Goal: Task Accomplishment & Management: Manage account settings

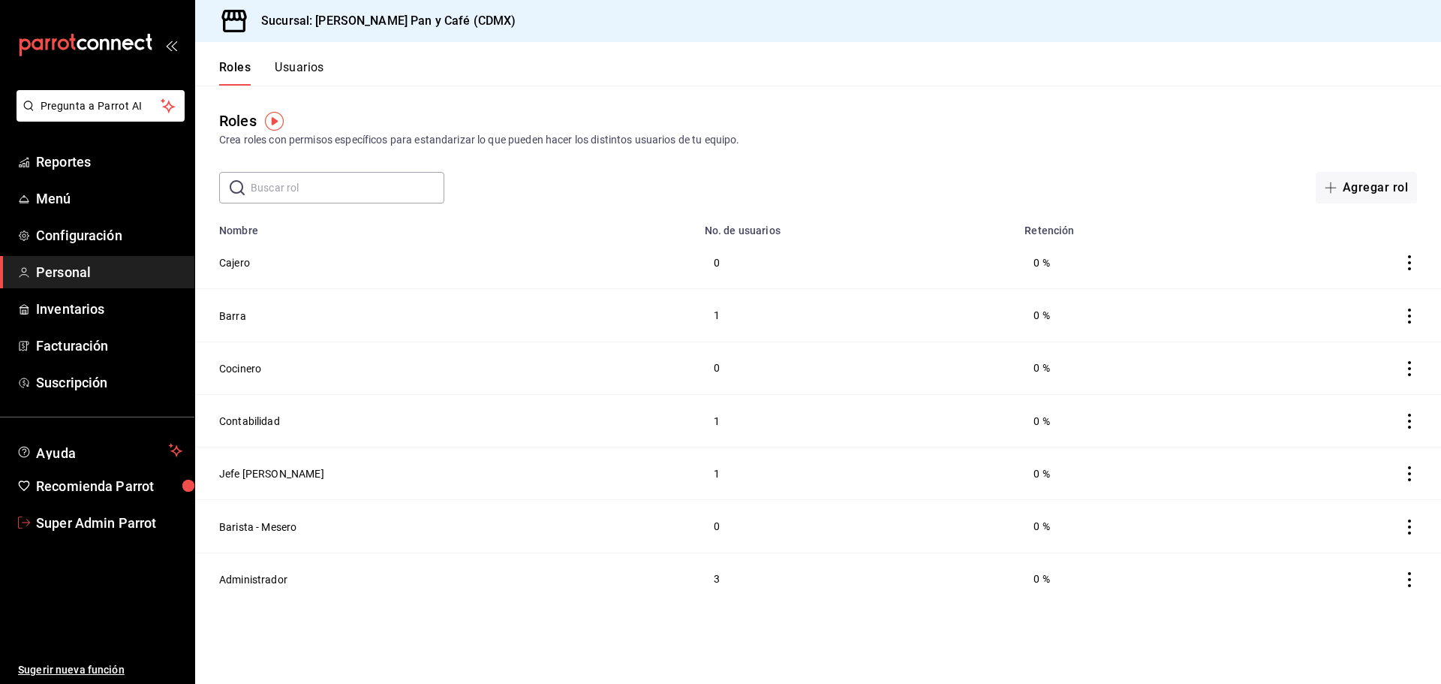
click at [105, 517] on span "Super Admin Parrot" at bounding box center [109, 522] width 146 height 20
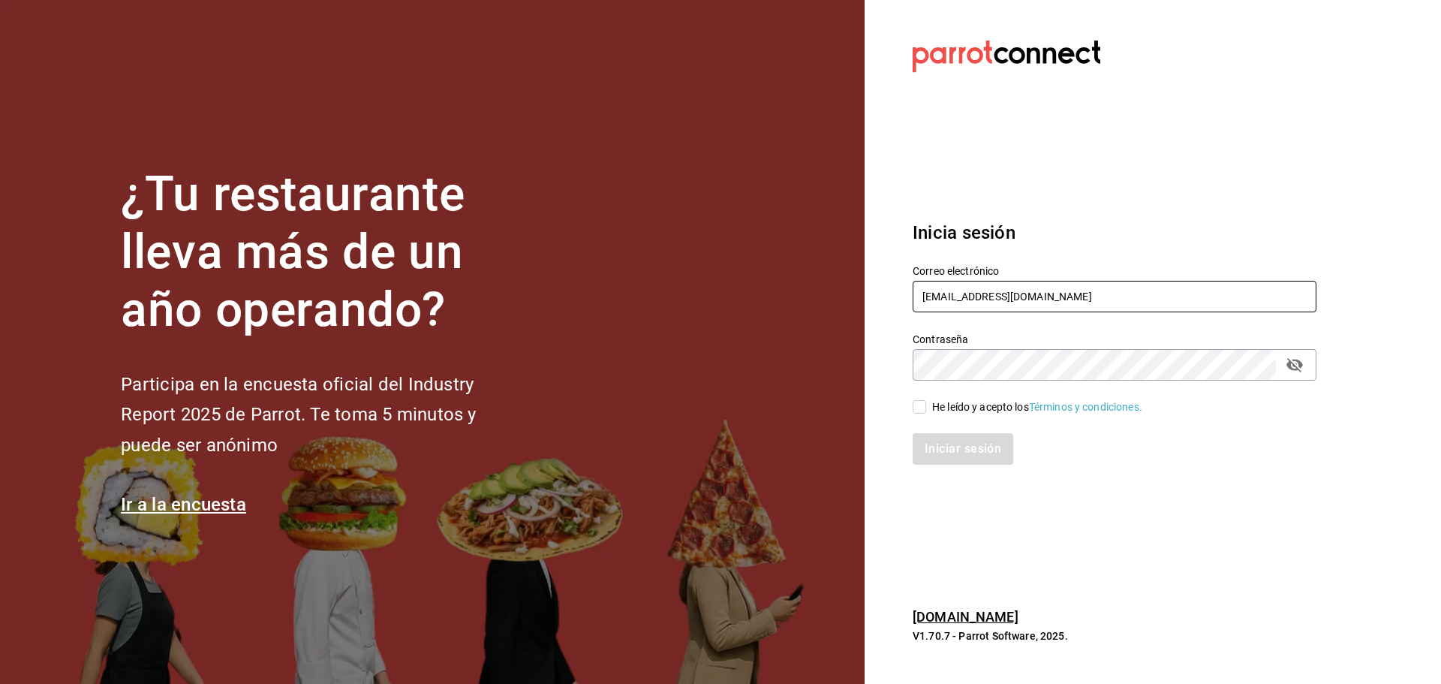
click at [936, 296] on input "[EMAIL_ADDRESS][DOMAIN_NAME]" at bounding box center [1114, 297] width 404 height 32
click at [936, 297] on input "[EMAIL_ADDRESS][DOMAIN_NAME]" at bounding box center [1114, 297] width 404 height 32
paste input "cafedelprofesor@acanceh"
type input "[EMAIL_ADDRESS][DOMAIN_NAME]"
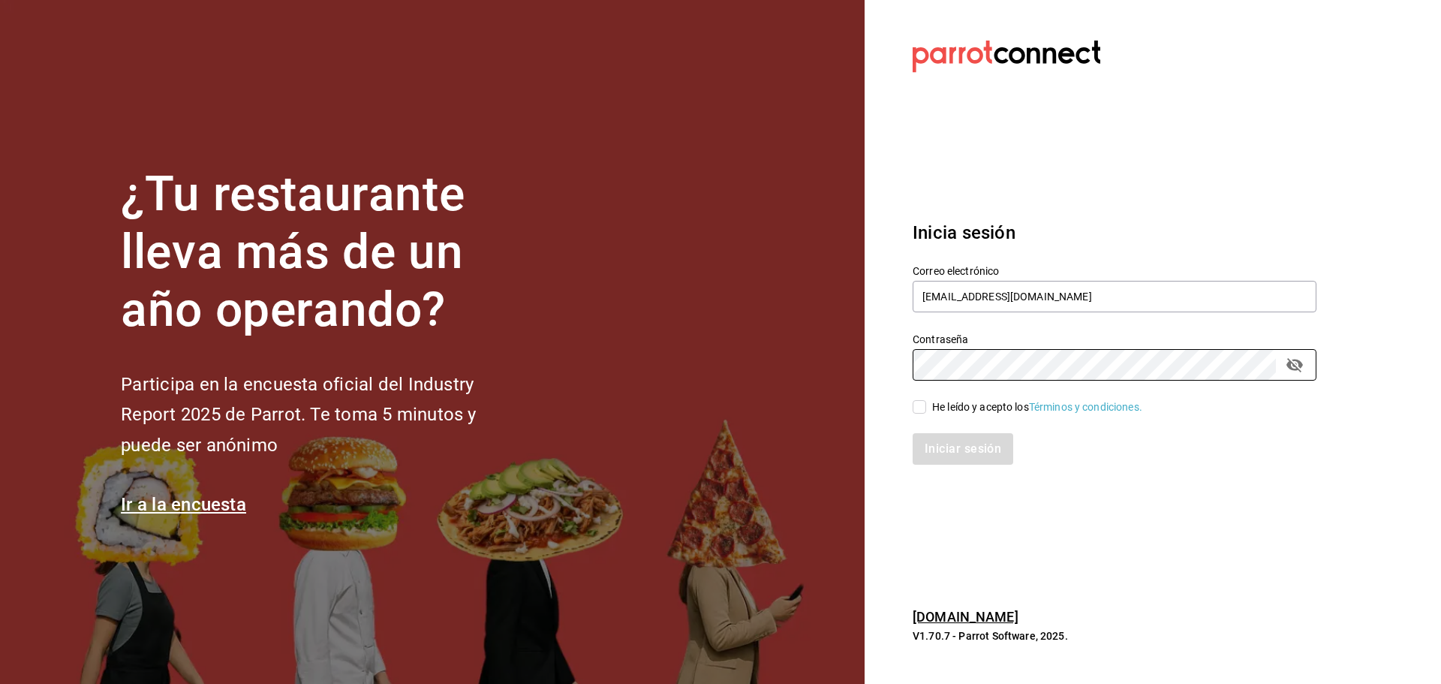
drag, startPoint x: 935, startPoint y: 407, endPoint x: 941, endPoint y: 425, distance: 19.0
click at [935, 407] on div "He leído y acepto los Términos y condiciones." at bounding box center [1037, 407] width 210 height 16
click at [926, 407] on input "He leído y acepto los Términos y condiciones." at bounding box center [919, 407] width 14 height 14
checkbox input "true"
click at [955, 449] on button "Iniciar sesión" at bounding box center [963, 449] width 102 height 32
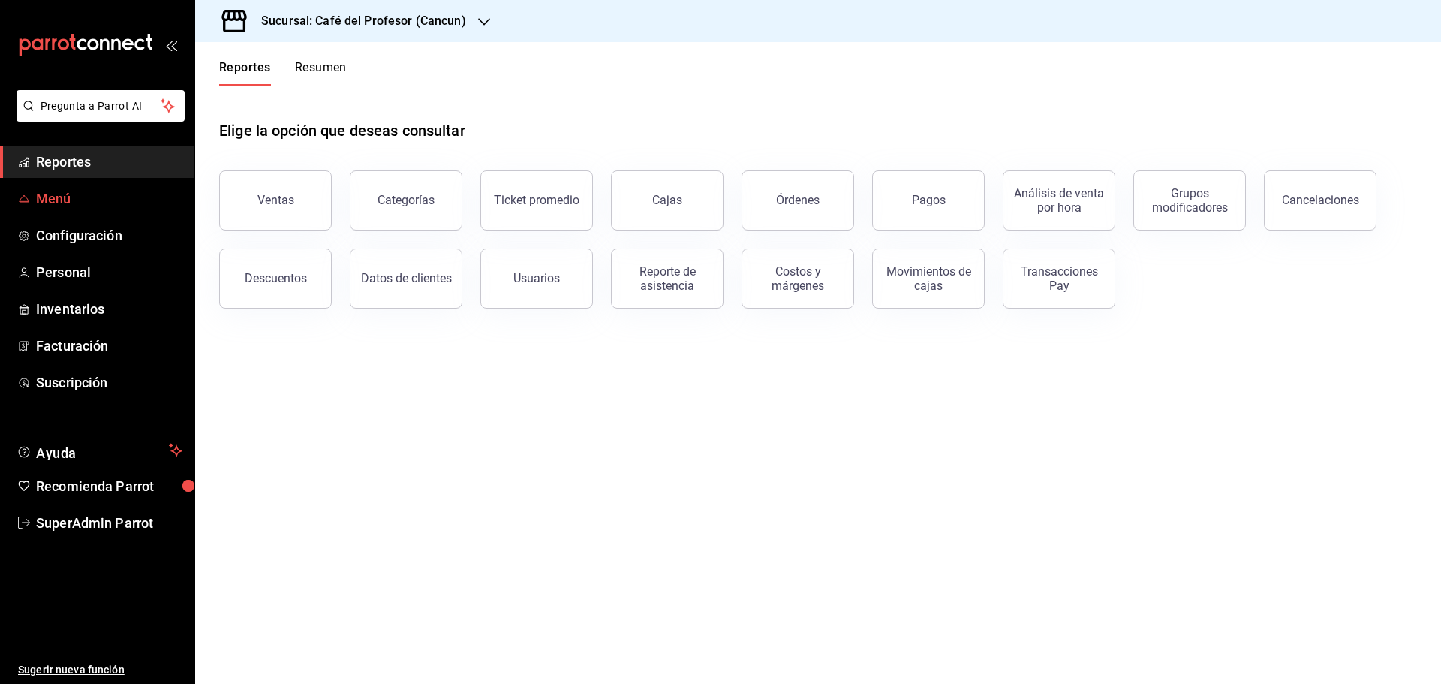
click at [65, 205] on span "Menú" at bounding box center [109, 198] width 146 height 20
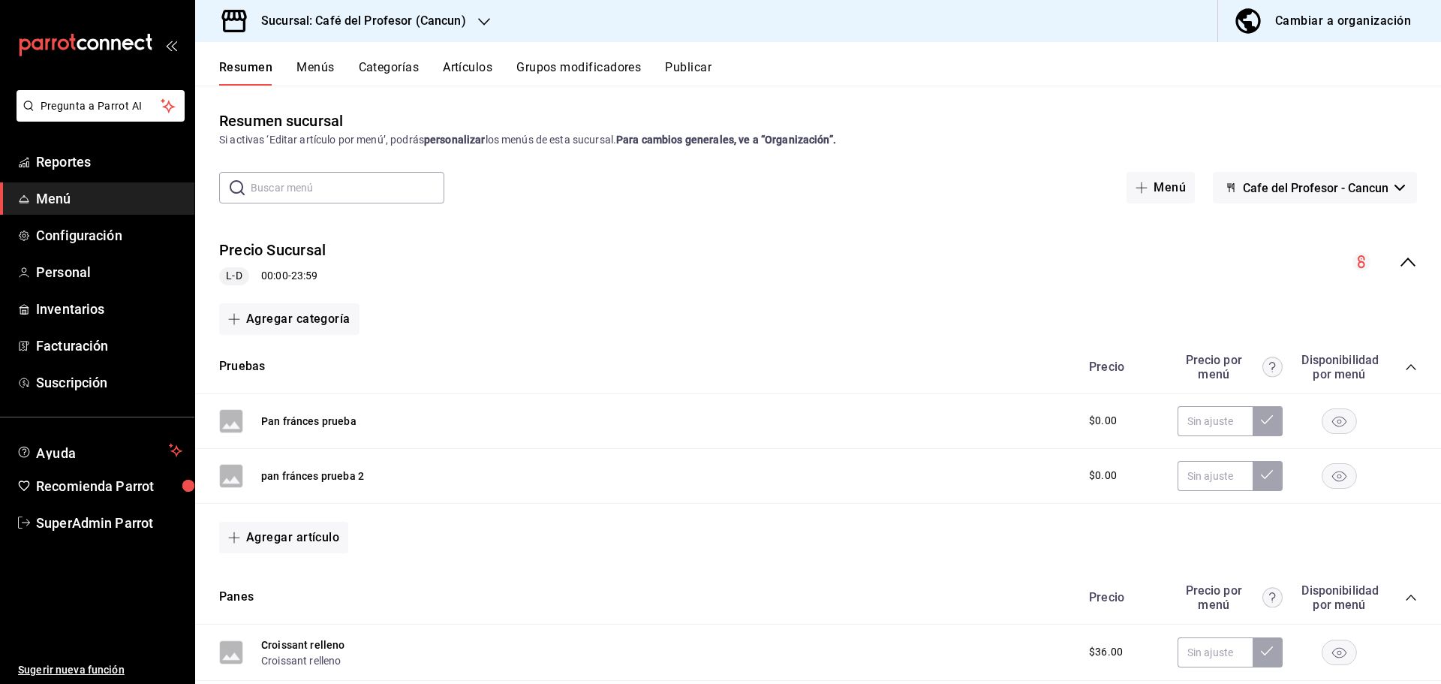
click at [473, 26] on div "Sucursal: Café del Profesor (Cancun)" at bounding box center [351, 21] width 289 height 42
click at [487, 62] on div at bounding box center [720, 342] width 1441 height 684
click at [77, 339] on span "Facturación" at bounding box center [109, 345] width 146 height 20
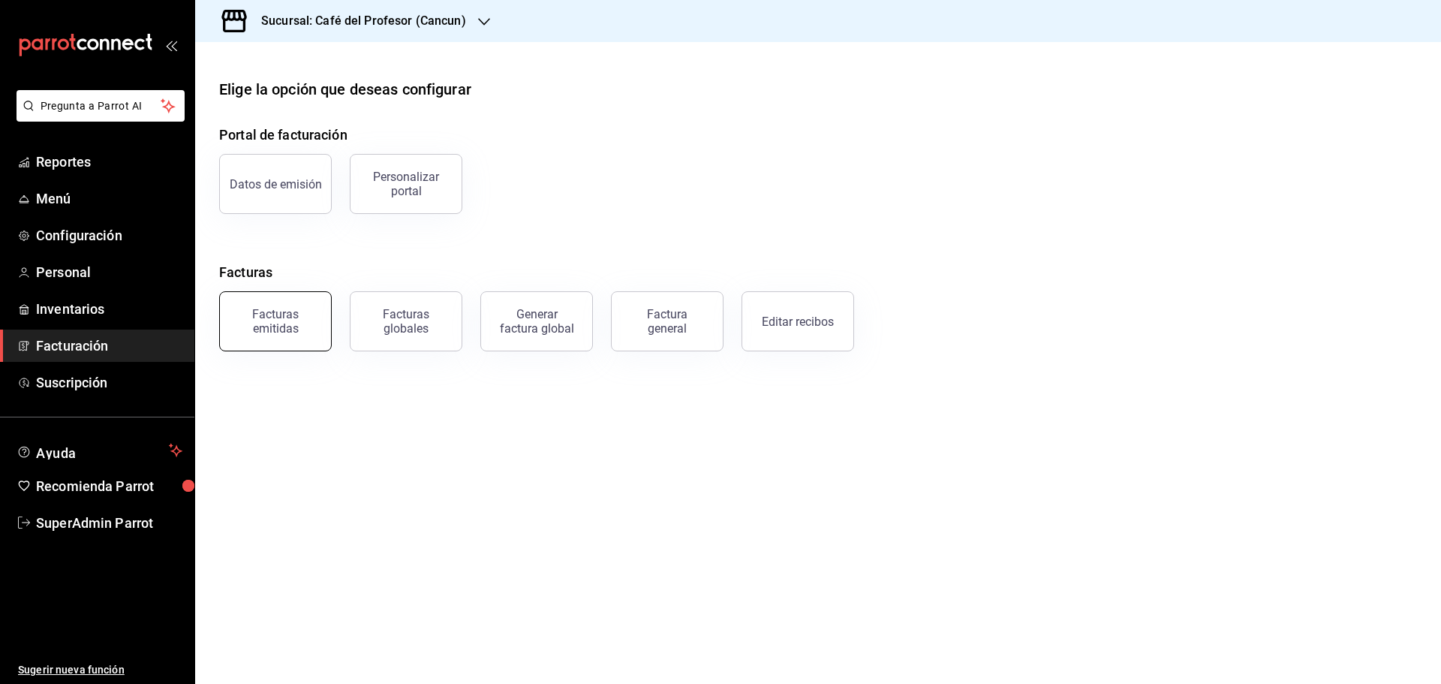
click at [296, 308] on div "Facturas emitidas" at bounding box center [275, 321] width 93 height 29
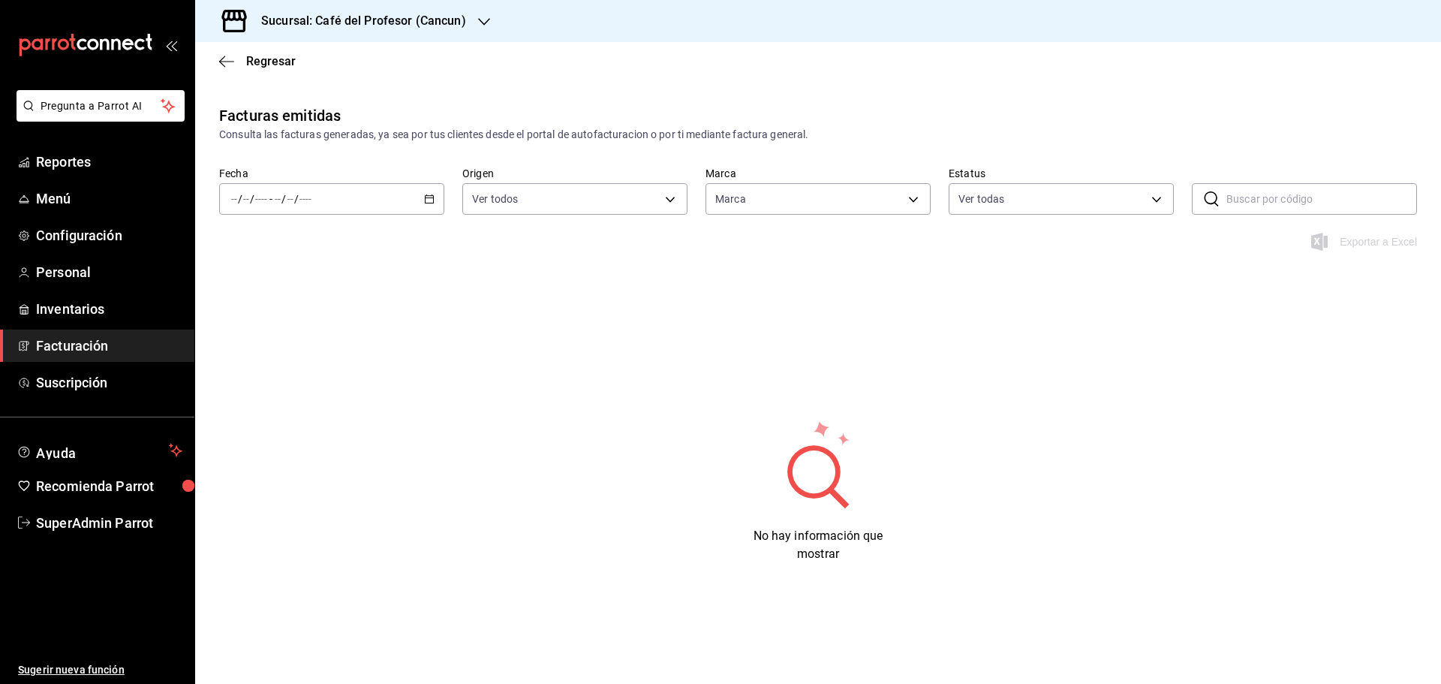
type input "c124c12d-dc0e-4a3d-911f-5b13390841f9"
click at [598, 413] on div "Facturas emitidas Consulta las facturas generadas, ya sea por tus clientes desd…" at bounding box center [817, 363] width 1245 height 518
click at [408, 193] on div "/ / - / /" at bounding box center [331, 199] width 225 height 32
click at [302, 249] on span "Hoy" at bounding box center [290, 244] width 116 height 16
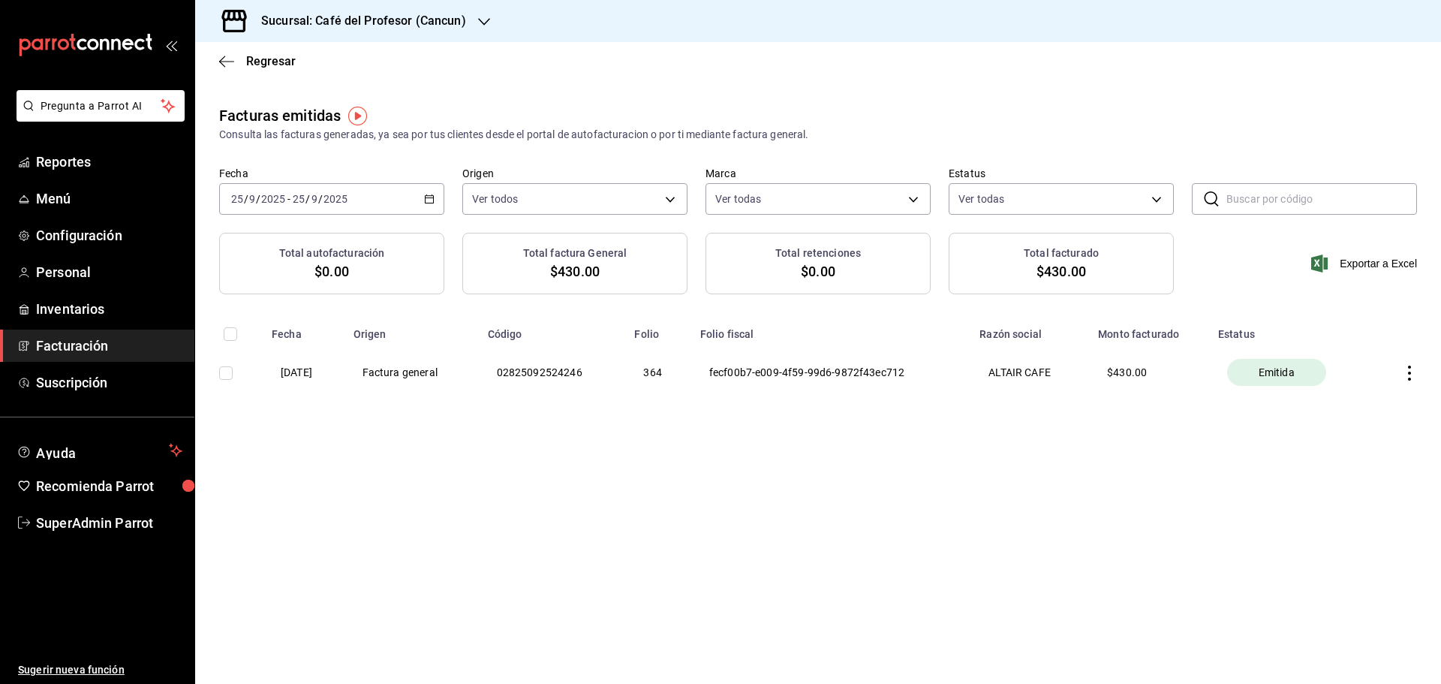
click at [921, 455] on div "Facturas emitidas Consulta las facturas generadas, ya sea por tus clientes desd…" at bounding box center [817, 283] width 1245 height 359
click at [524, 375] on th "02825092524246" at bounding box center [552, 372] width 147 height 63
click at [547, 497] on main "Regresar Facturas emitidas Consulta las facturas generadas, ya sea por tus clie…" at bounding box center [817, 362] width 1245 height 641
click at [545, 507] on main "Regresar Facturas emitidas Consulta las facturas generadas, ya sea por tus clie…" at bounding box center [817, 362] width 1245 height 641
click at [1410, 371] on icon "button" at bounding box center [1409, 372] width 3 height 15
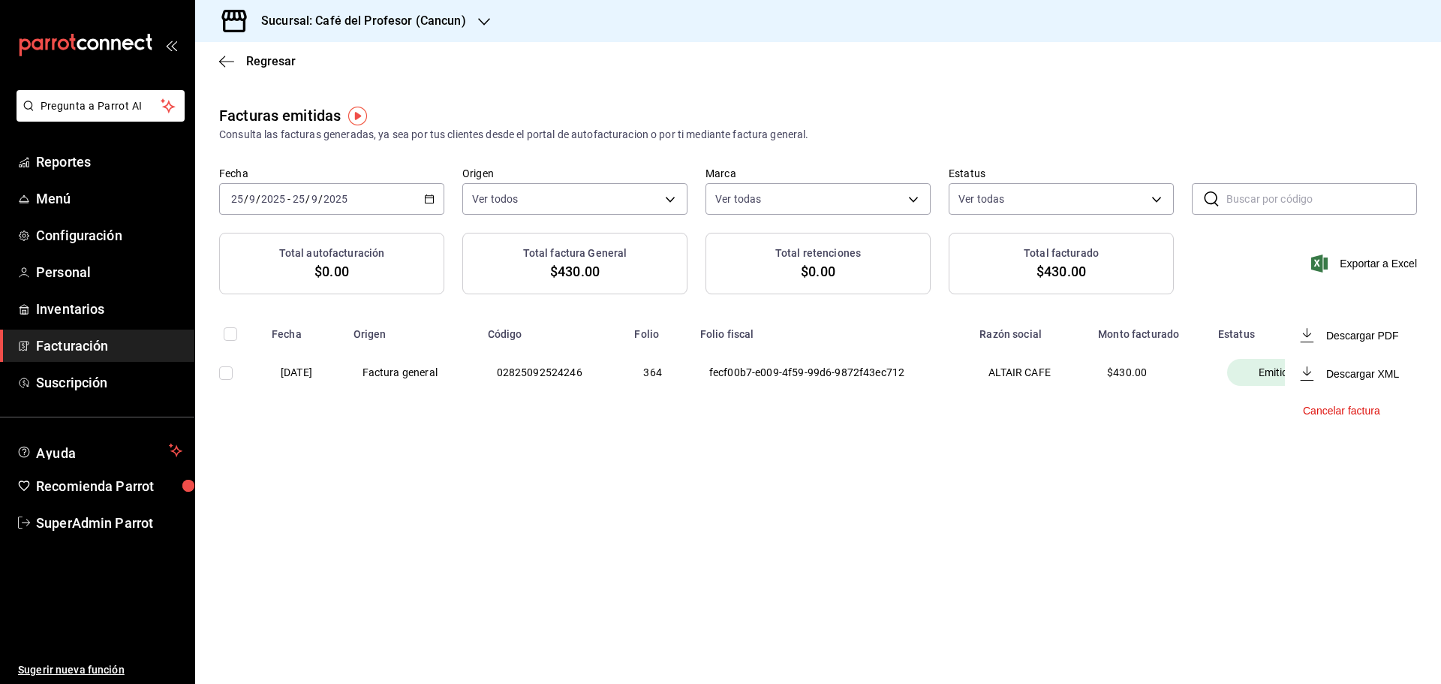
click at [957, 509] on div at bounding box center [720, 342] width 1441 height 684
click at [1228, 188] on input "text" at bounding box center [1321, 199] width 191 height 30
paste input "9EC2109259016B"
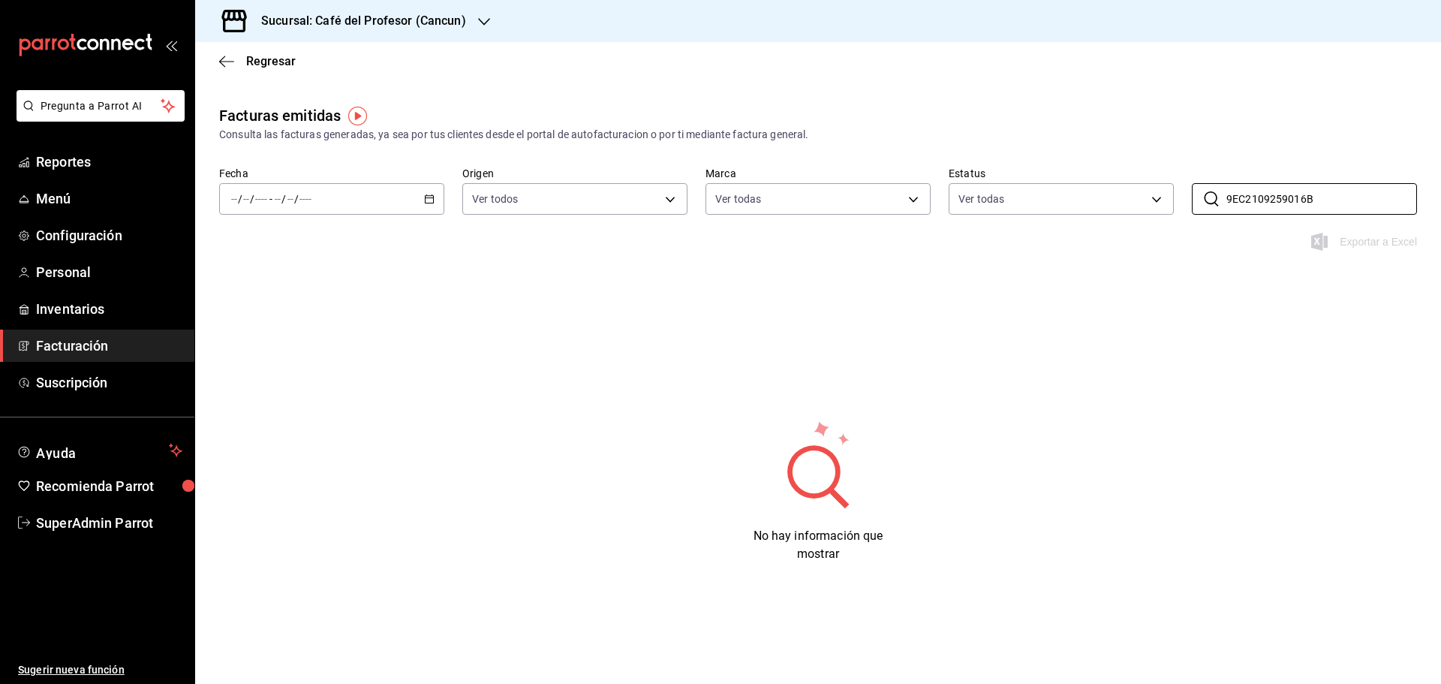
type input "9EC2109259016B"
click at [487, 17] on div "Sucursal: Café del Profesor (Cancun)" at bounding box center [351, 21] width 289 height 42
click at [339, 90] on div "Café del Profesor (Acanceh)" at bounding box center [307, 99] width 225 height 34
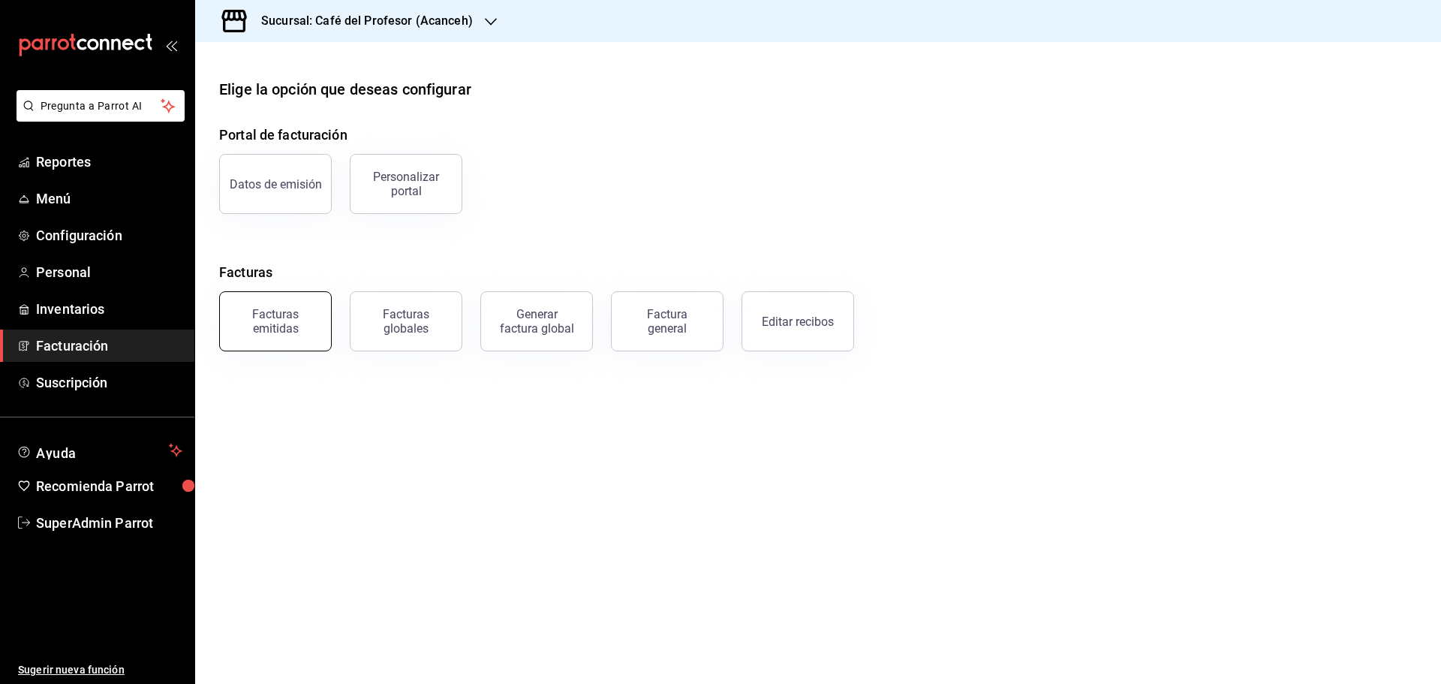
click at [301, 325] on div "Facturas emitidas" at bounding box center [275, 321] width 93 height 29
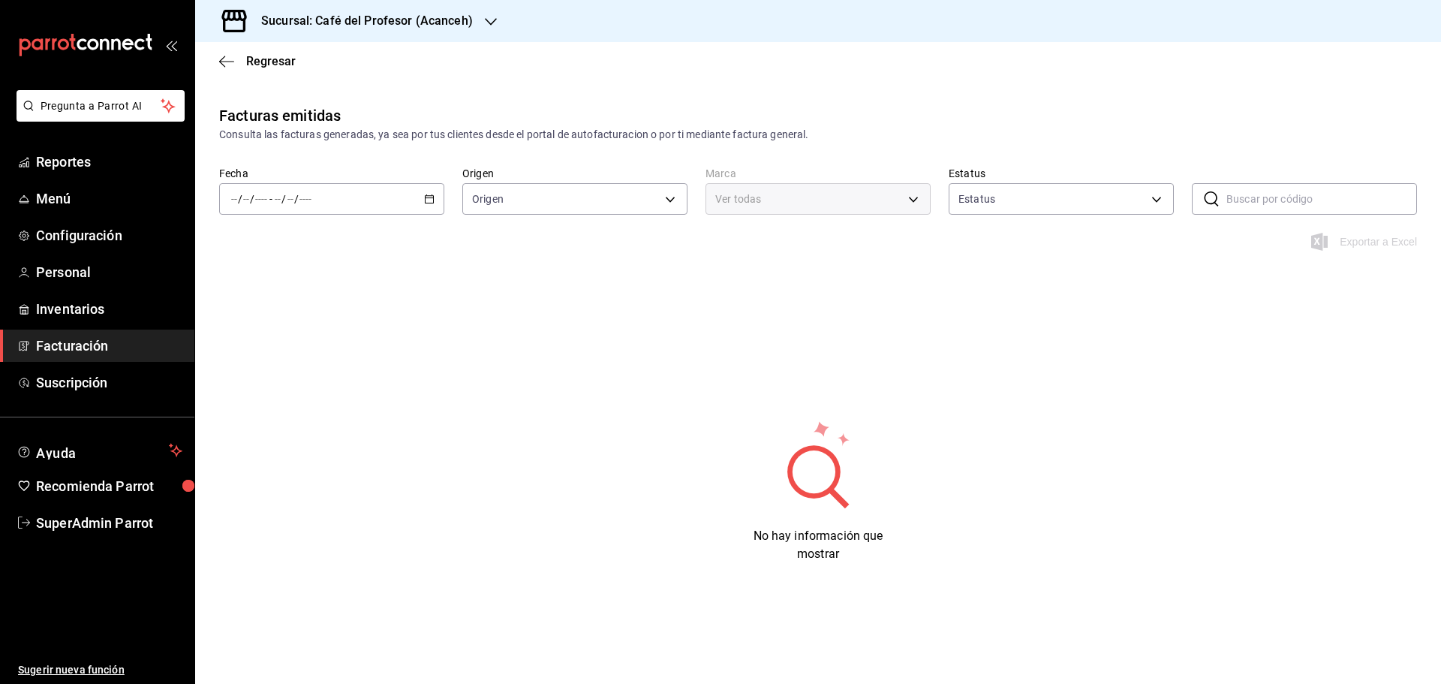
type input "ORDER_INVOICE,GENERAL_INVOICE"
type input "ACTIVE,PENDING_CANCELLATION,CANCELLED,PRE_CANCELLED"
type input "c1a8b8e6-187f-497f-b24d-8667d510d931"
click at [1254, 201] on input "text" at bounding box center [1321, 199] width 191 height 30
paste input "9EC2109259016B"
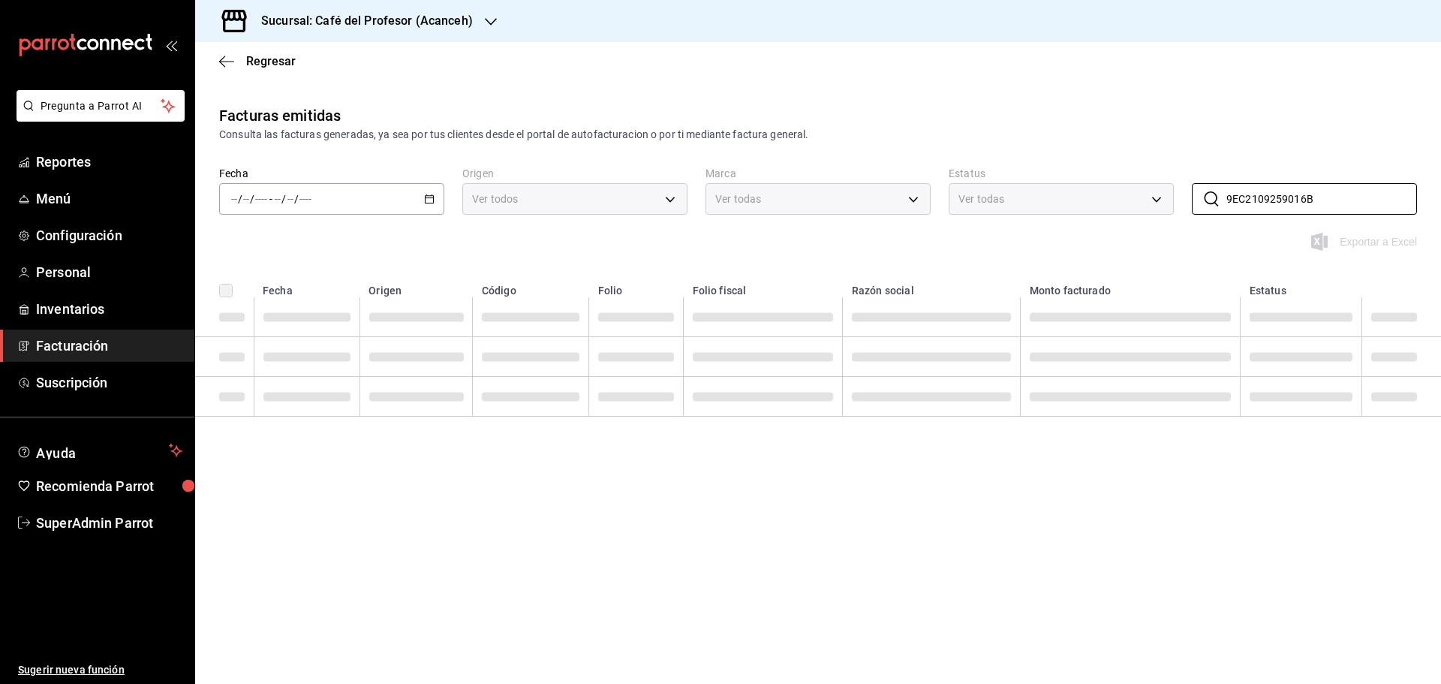
type input "9EC2109259016B"
click at [722, 113] on div "Facturas emitidas Consulta las facturas generadas, ya sea por tus clientes desd…" at bounding box center [817, 123] width 1245 height 38
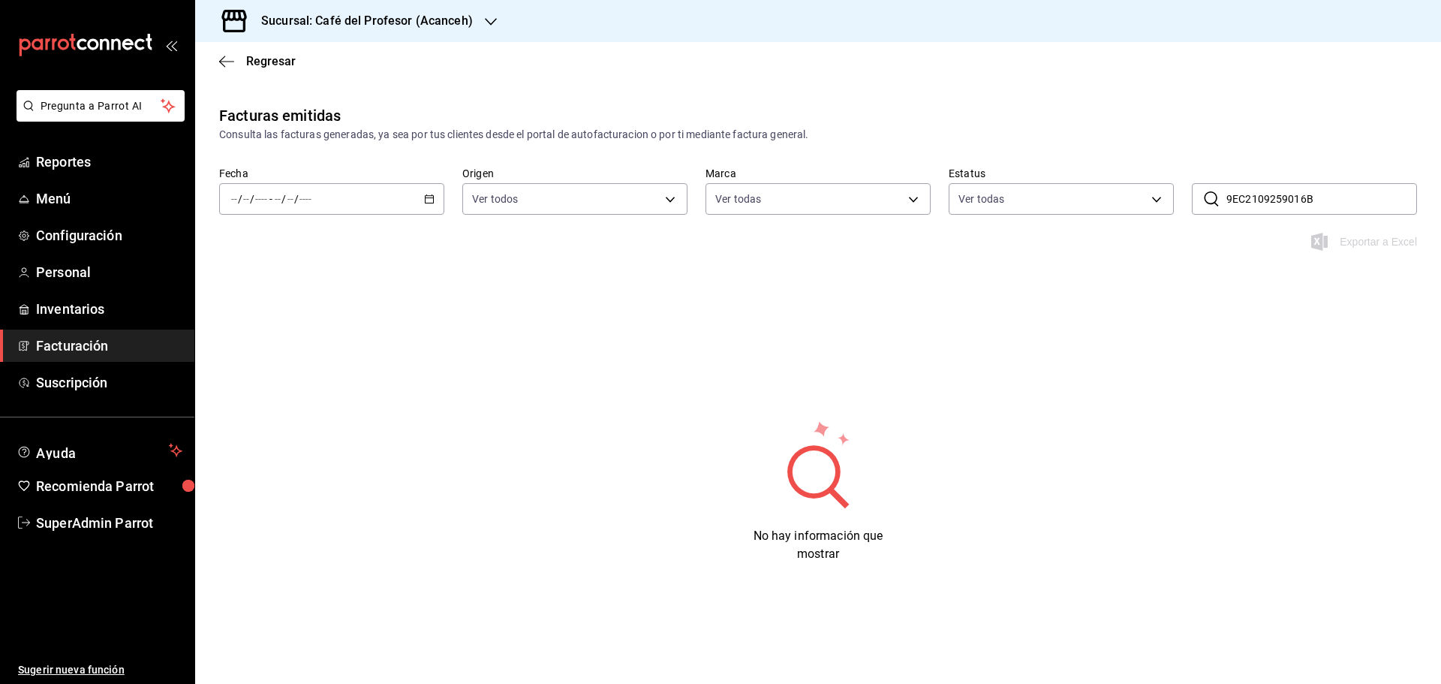
click at [427, 185] on div "/ / - / /" at bounding box center [331, 199] width 225 height 32
click at [296, 233] on li "Hoy" at bounding box center [290, 244] width 140 height 34
click at [422, 198] on div "[DATE] [DATE] - [DATE] [DATE]" at bounding box center [331, 199] width 225 height 32
click at [287, 337] on li "Mes actual" at bounding box center [290, 346] width 140 height 34
click at [1347, 195] on input "9EC2109259016B" at bounding box center [1321, 199] width 191 height 30
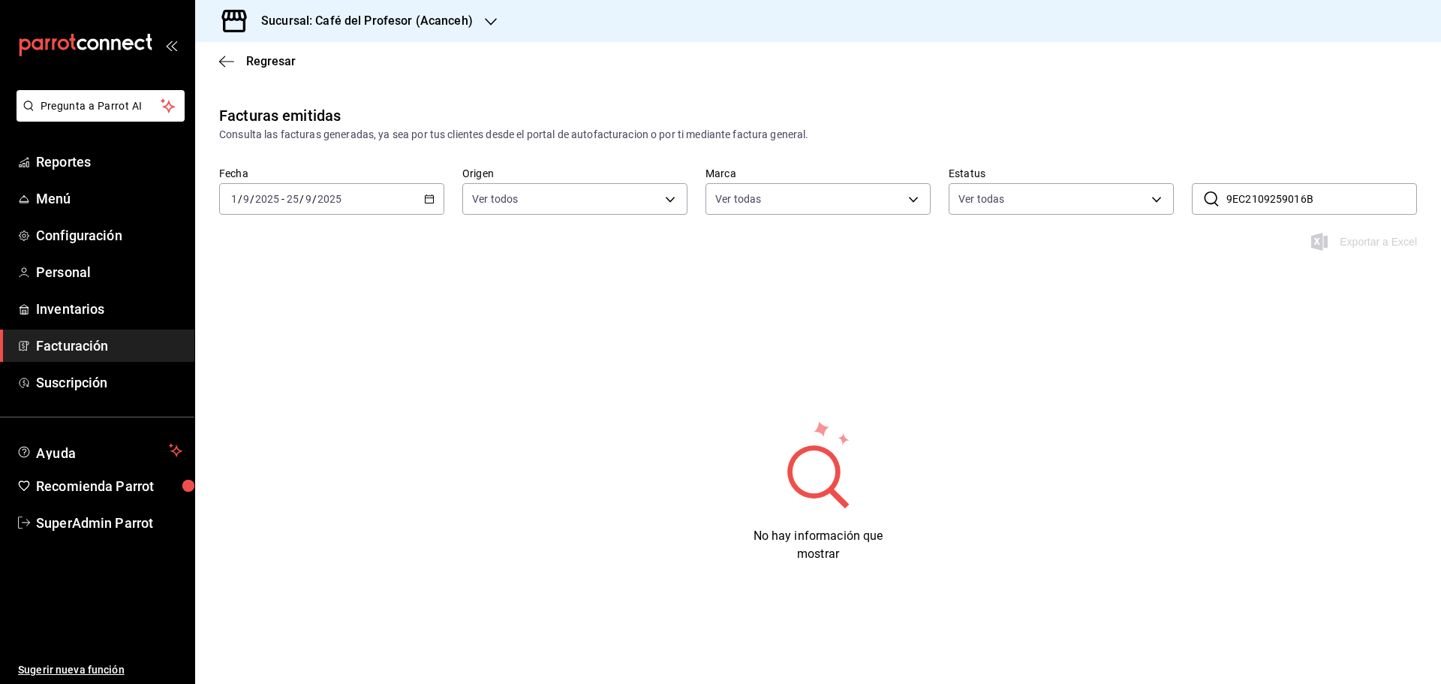
click at [1347, 195] on input "9EC2109259016B" at bounding box center [1321, 199] width 191 height 30
click at [737, 314] on div "Facturas emitidas Consulta las facturas generadas, ya sea por tus clientes desd…" at bounding box center [817, 363] width 1245 height 518
click at [578, 208] on body "Pregunta a Parrot AI Reportes Menú Configuración Personal Inventarios Facturaci…" at bounding box center [720, 342] width 1441 height 684
click at [569, 266] on li "Ver todos" at bounding box center [575, 255] width 224 height 44
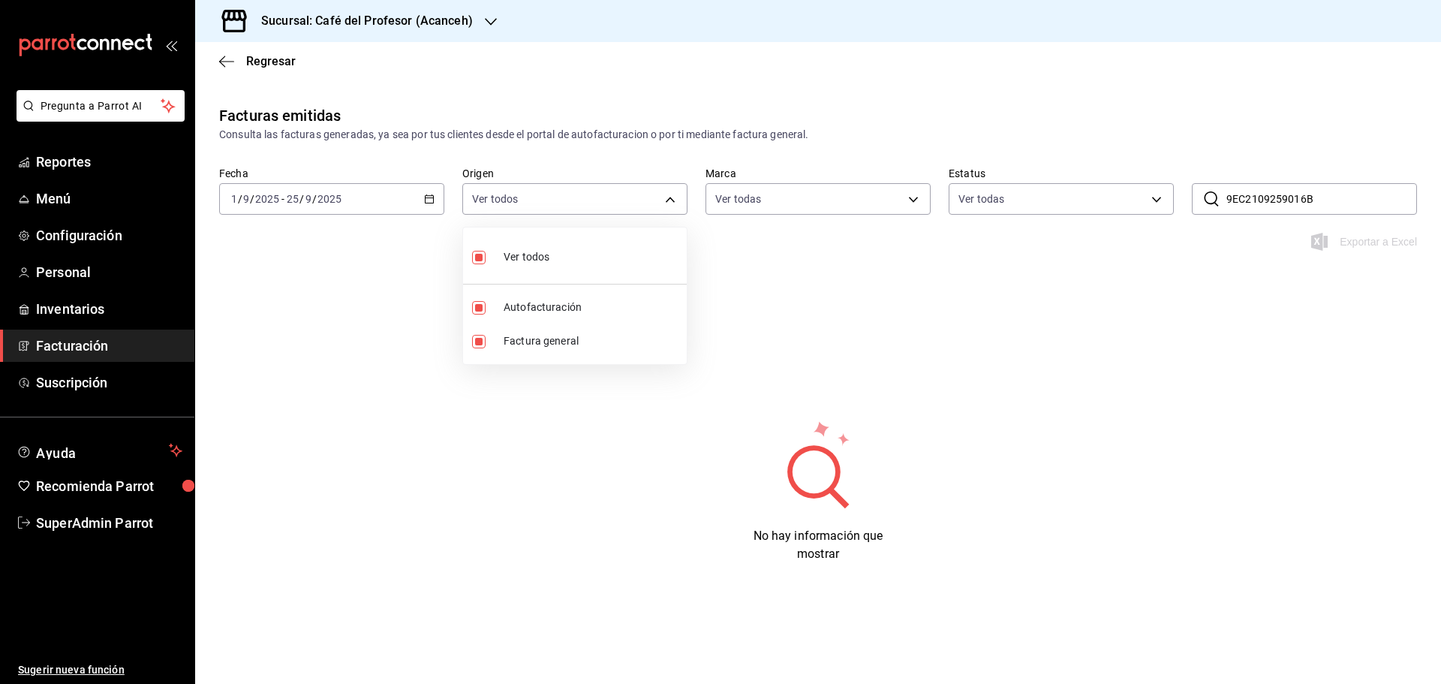
checkbox input "false"
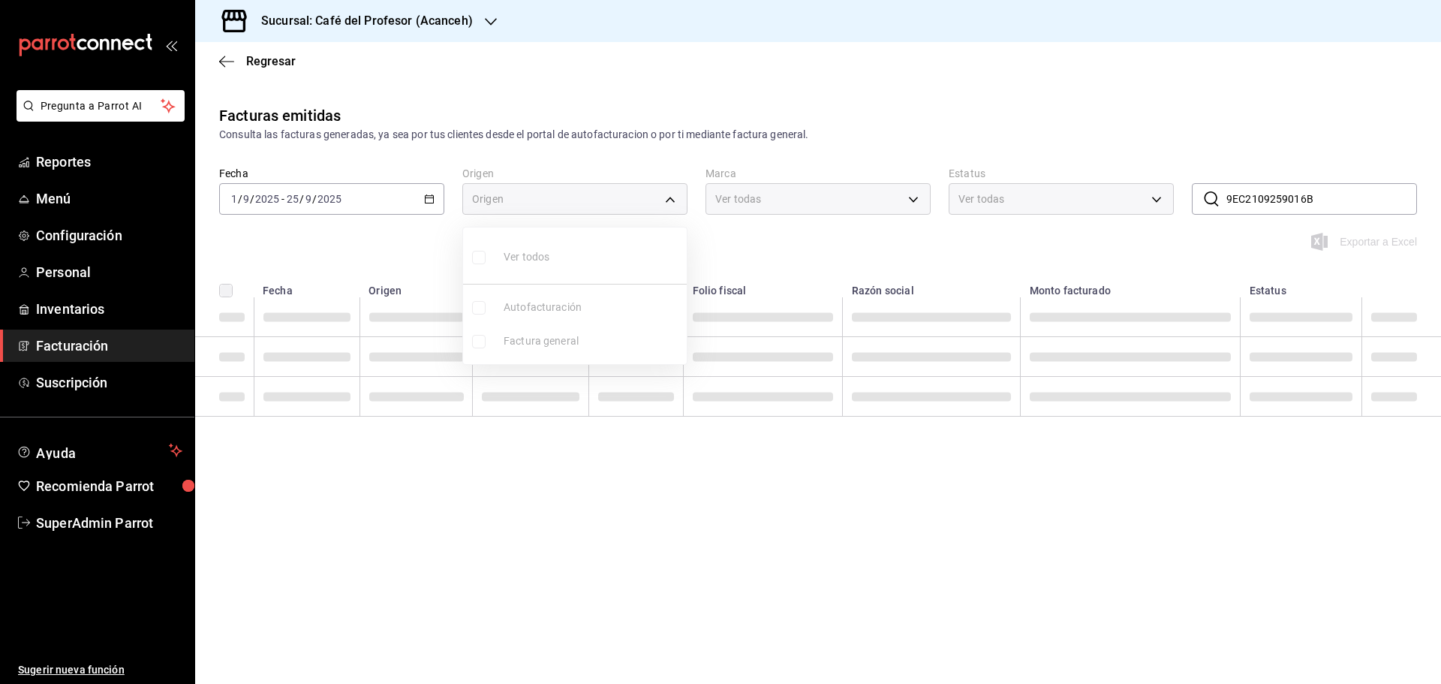
click at [846, 197] on div at bounding box center [720, 342] width 1441 height 684
click at [829, 197] on div "Ver todas" at bounding box center [817, 199] width 225 height 32
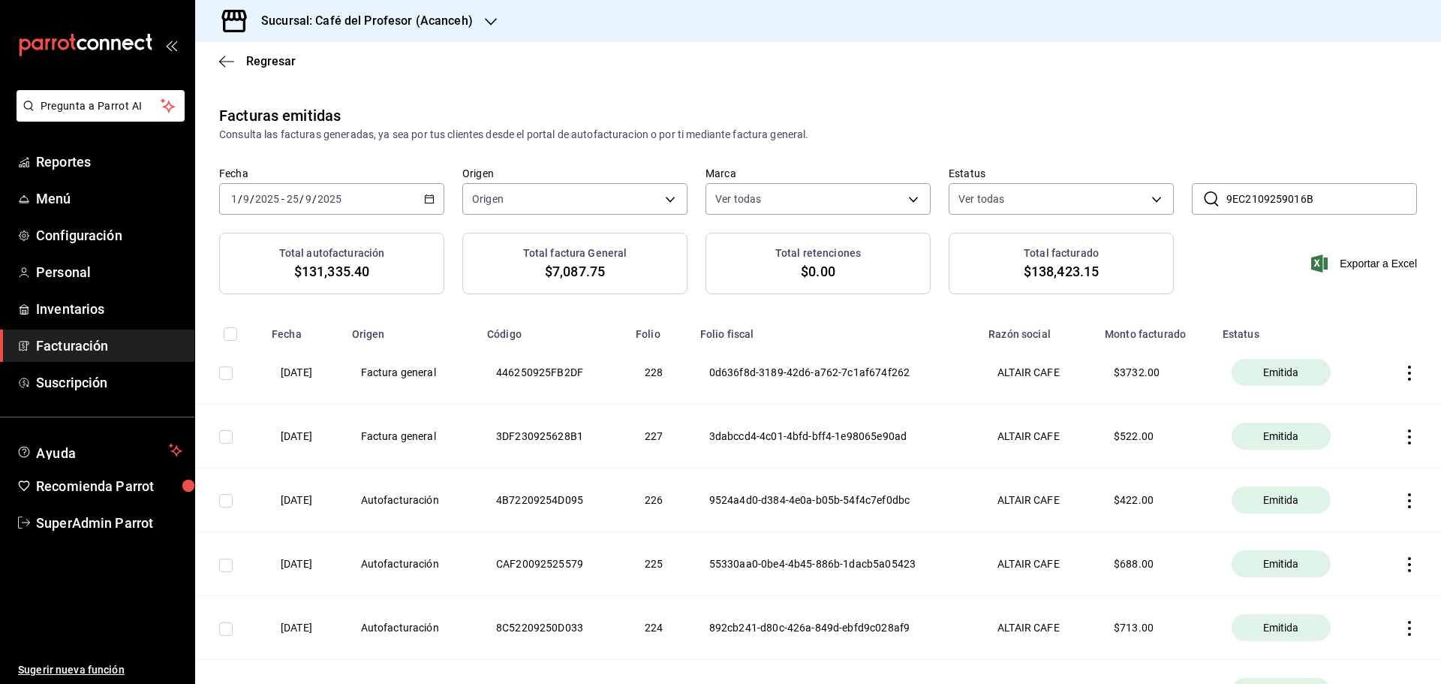
click at [1348, 197] on input "9EC2109259016B" at bounding box center [1321, 199] width 191 height 30
click at [834, 190] on body "Pregunta a Parrot AI Reportes Menú Configuración Personal Inventarios Facturaci…" at bounding box center [720, 342] width 1441 height 684
click at [831, 196] on div at bounding box center [720, 342] width 1441 height 684
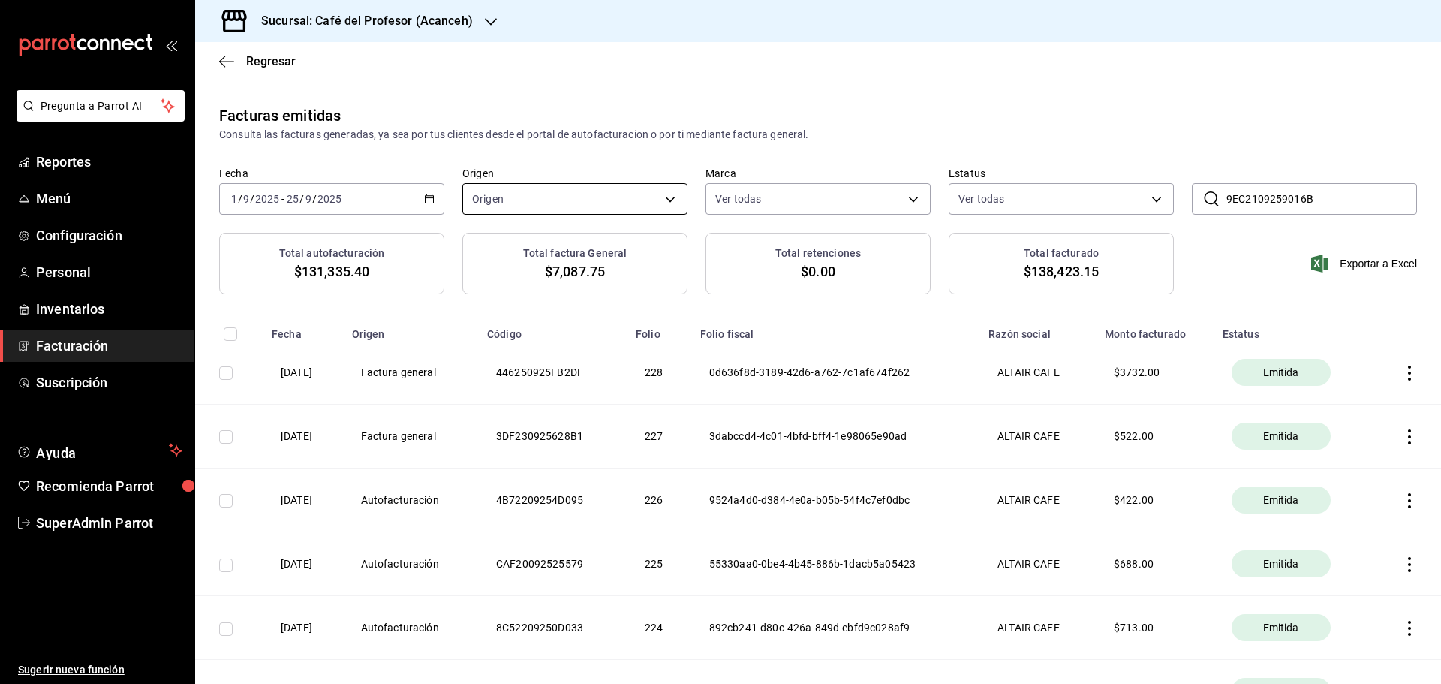
click at [621, 184] on div "Origen" at bounding box center [574, 196] width 225 height 38
click at [626, 193] on body "Pregunta a Parrot AI Reportes Menú Configuración Personal Inventarios Facturaci…" at bounding box center [720, 342] width 1441 height 684
click at [593, 259] on li "Ver todos" at bounding box center [571, 255] width 221 height 44
type input "ORDER_INVOICE,GENERAL_INVOICE"
checkbox input "true"
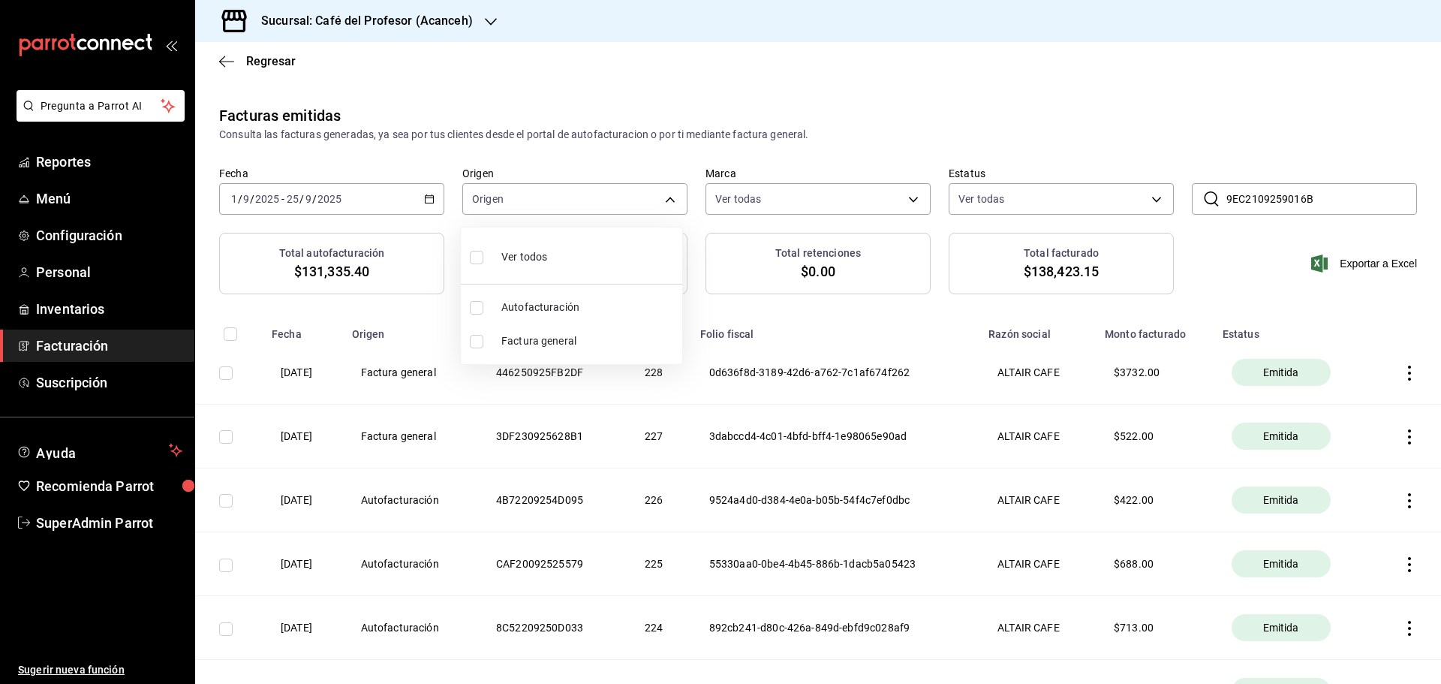
checkbox input "true"
click at [993, 140] on div at bounding box center [720, 342] width 1441 height 684
click at [1142, 373] on th "$ 3732.00" at bounding box center [1154, 373] width 118 height 64
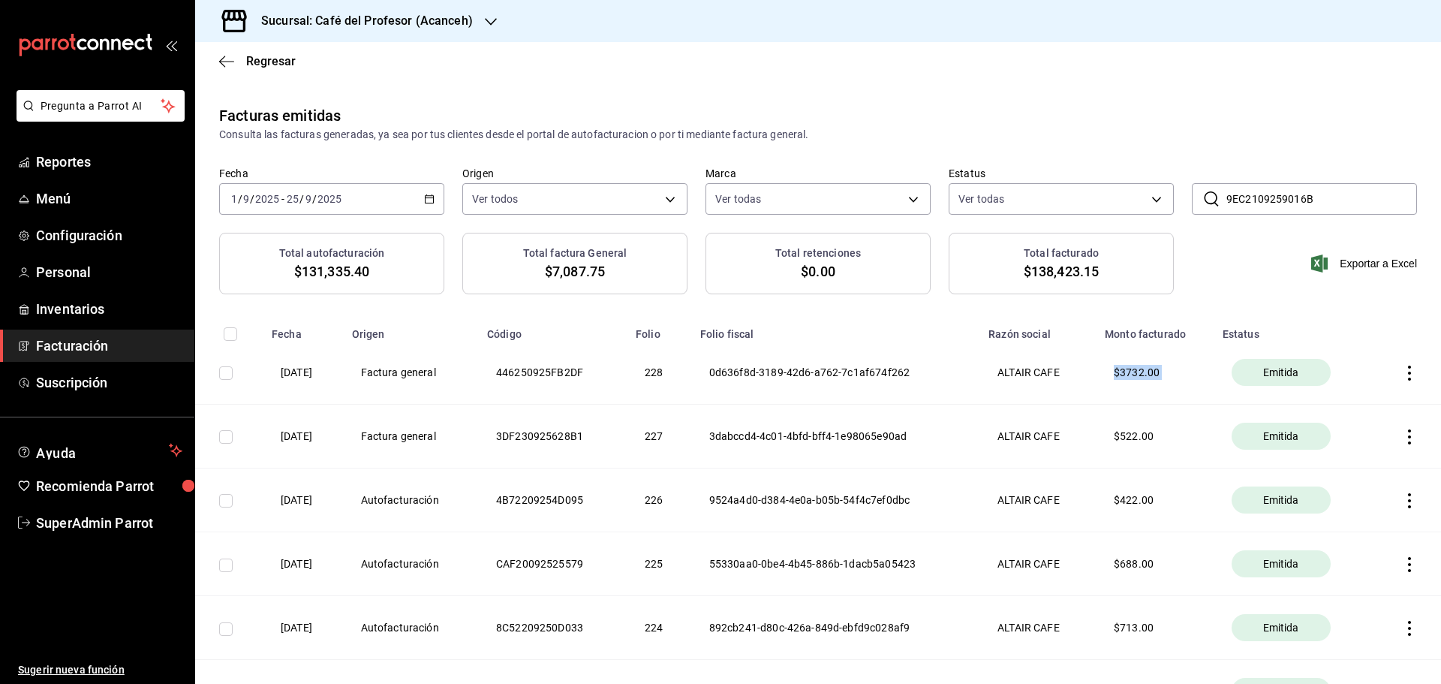
click at [1142, 373] on th "$ 3732.00" at bounding box center [1154, 373] width 118 height 64
click at [998, 380] on th "ALTAIR CAFE" at bounding box center [1037, 373] width 116 height 64
click at [671, 387] on th "228" at bounding box center [658, 373] width 65 height 64
click at [502, 374] on th "446250925FB2DF" at bounding box center [552, 373] width 149 height 64
click at [561, 373] on th "446250925FB2DF" at bounding box center [552, 373] width 149 height 64
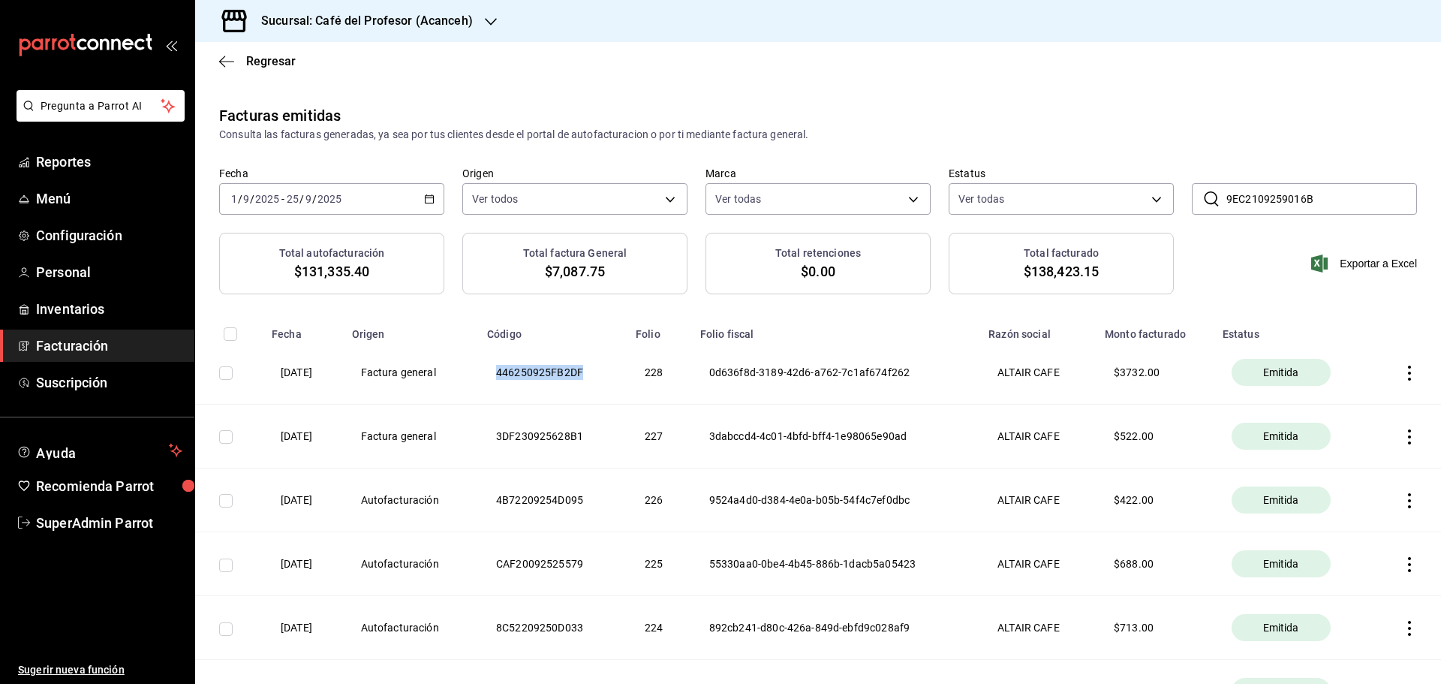
click at [561, 373] on th "446250925FB2DF" at bounding box center [552, 373] width 149 height 64
click at [1402, 367] on icon "button" at bounding box center [1409, 372] width 15 height 15
click at [1380, 331] on div "Descargar PDF" at bounding box center [1350, 335] width 72 height 12
click at [559, 377] on th "446250925FB2DF" at bounding box center [552, 373] width 149 height 64
click at [568, 374] on th "446250925FB2DF" at bounding box center [552, 373] width 149 height 64
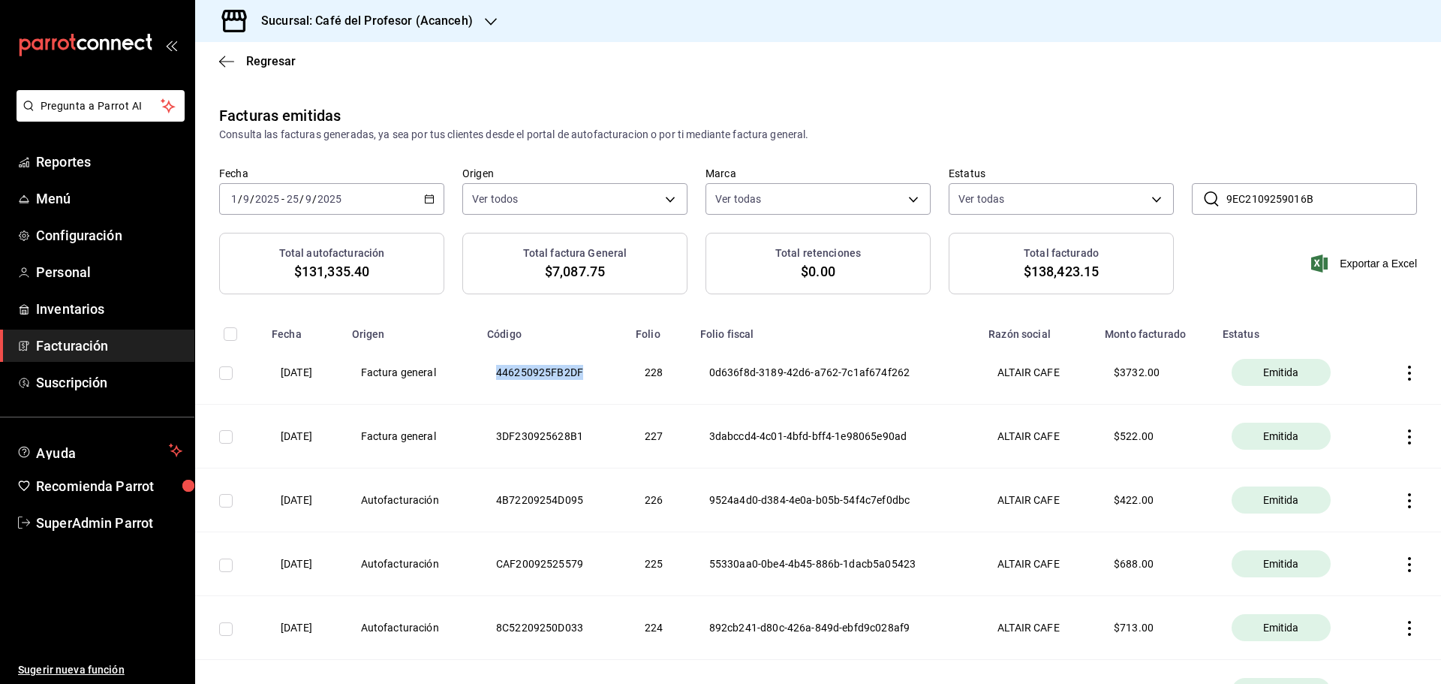
click at [568, 374] on th "446250925FB2DF" at bounding box center [552, 373] width 149 height 64
copy th "446250925FB2DF"
click at [1402, 368] on icon "button" at bounding box center [1409, 372] width 15 height 15
click at [1359, 371] on div "Descargar XML" at bounding box center [1350, 374] width 73 height 12
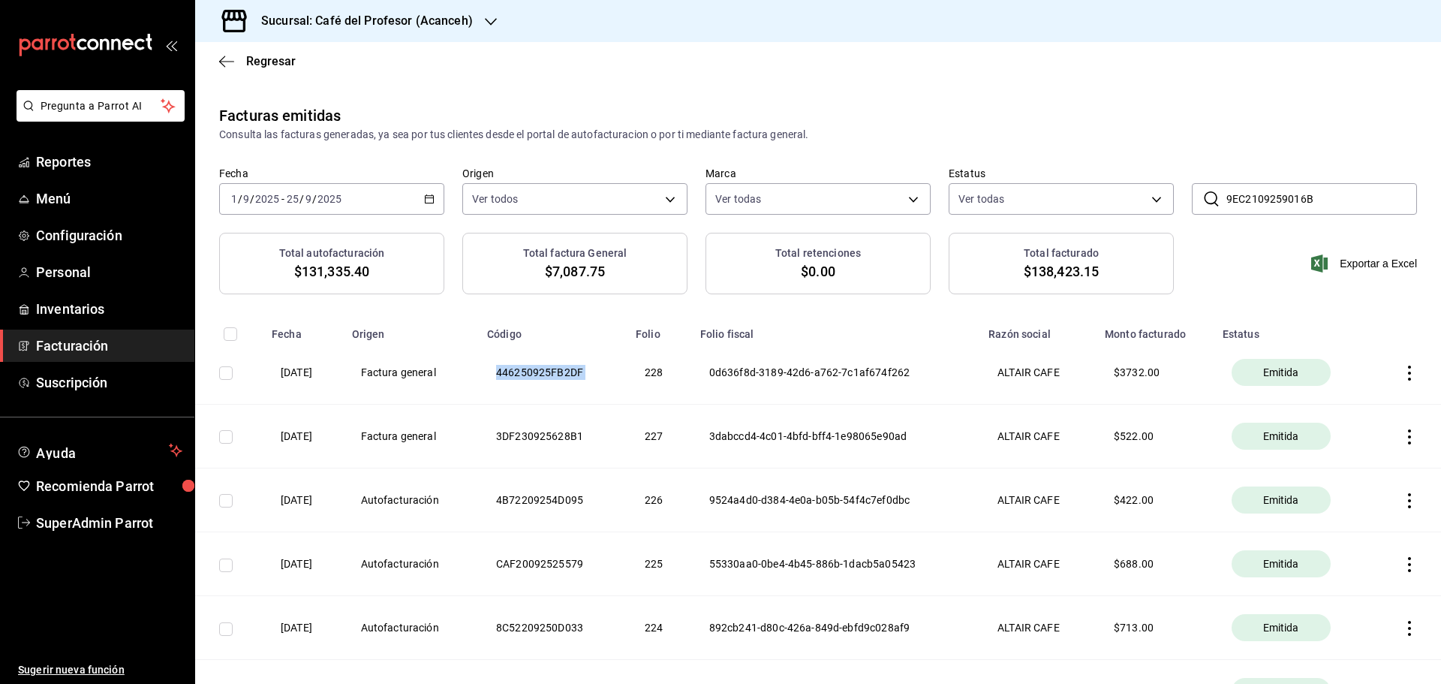
click at [530, 375] on th "446250925FB2DF" at bounding box center [552, 373] width 149 height 64
drag, startPoint x: 530, startPoint y: 375, endPoint x: 927, endPoint y: 374, distance: 397.6
click at [927, 374] on tr "[DATE] Factura general 446250925FB2DF 228 0d636f8d-3189-42d6-a762-7c1af674f262 …" at bounding box center [817, 373] width 1245 height 64
click at [817, 371] on th "0d636f8d-3189-42d6-a762-7c1af674f262" at bounding box center [835, 373] width 288 height 64
drag, startPoint x: 924, startPoint y: 372, endPoint x: 725, endPoint y: 374, distance: 199.6
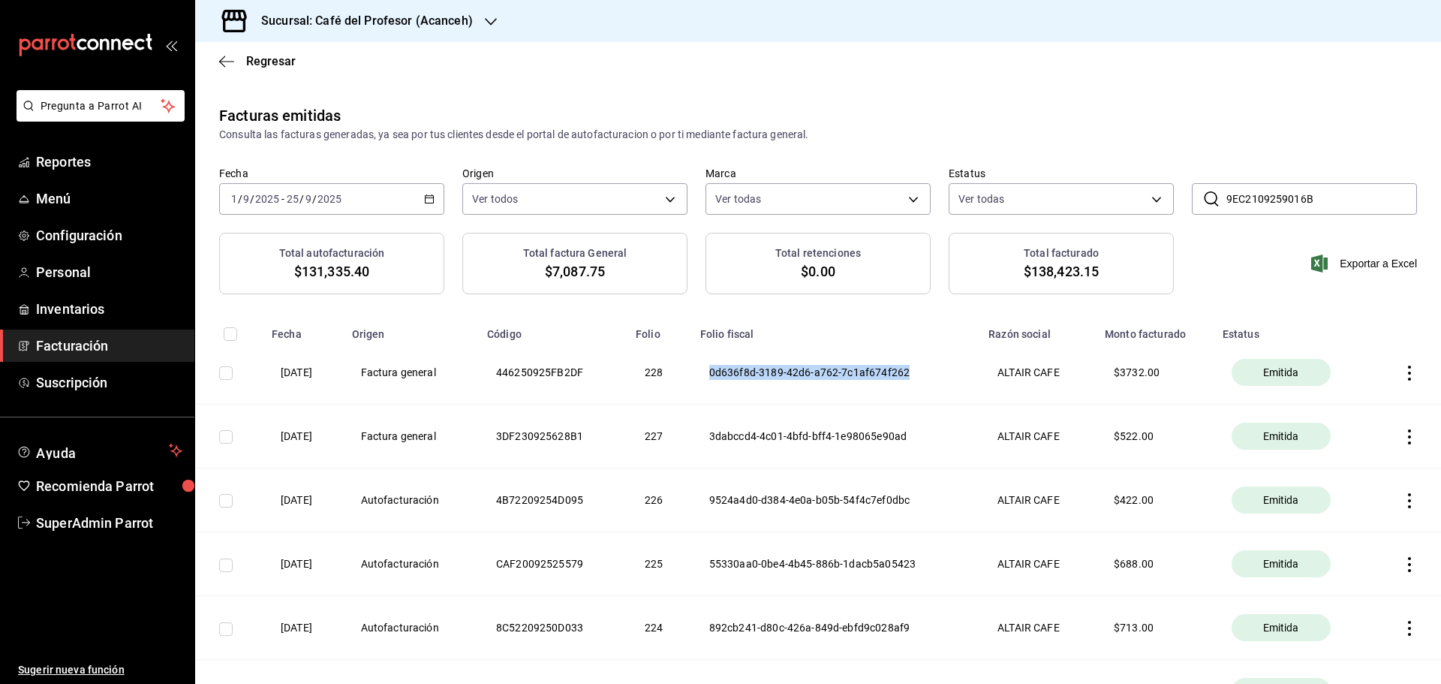
click at [725, 374] on th "0d636f8d-3189-42d6-a762-7c1af674f262" at bounding box center [835, 373] width 288 height 64
copy th "0d636f8d-3189-42d6-a762-7c1af674f262"
click at [385, 363] on th "Factura general" at bounding box center [410, 373] width 135 height 64
click at [230, 371] on input "checkbox" at bounding box center [226, 373] width 14 height 14
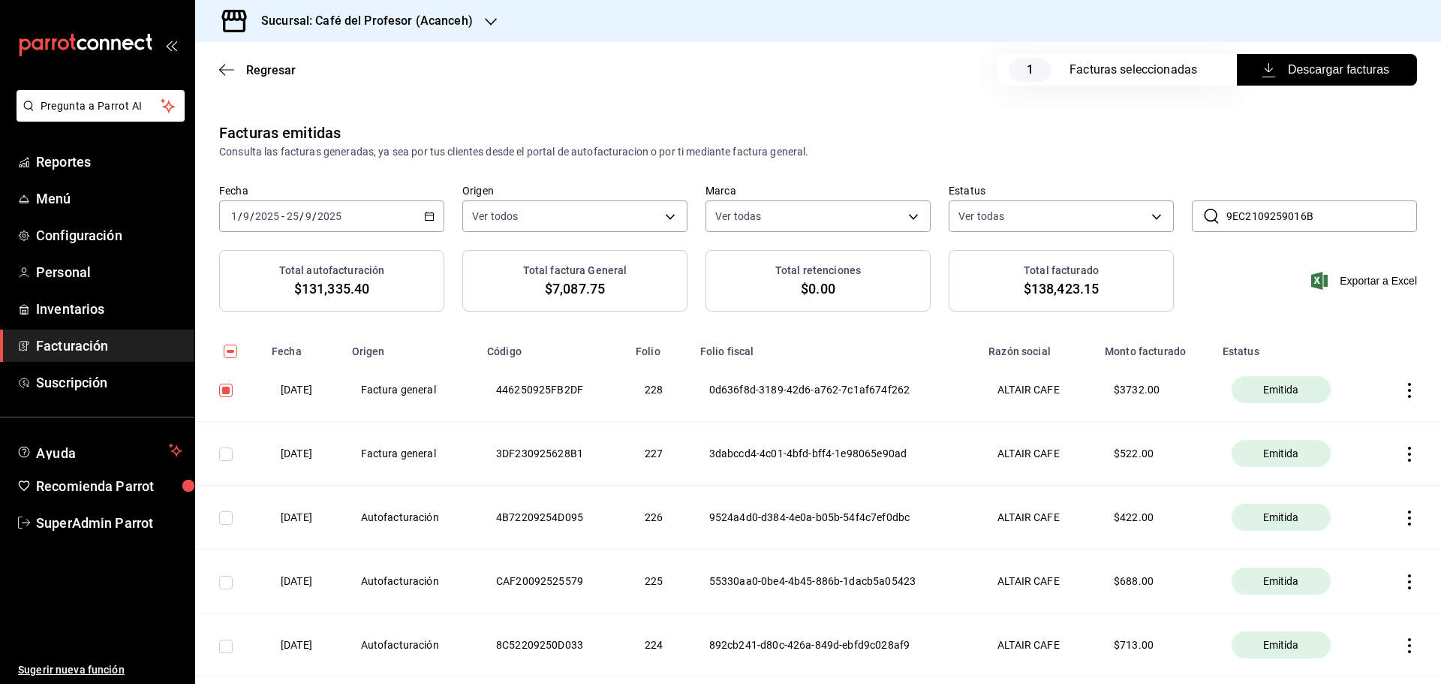
click at [224, 395] on input "checkbox" at bounding box center [226, 390] width 14 height 14
checkbox input "false"
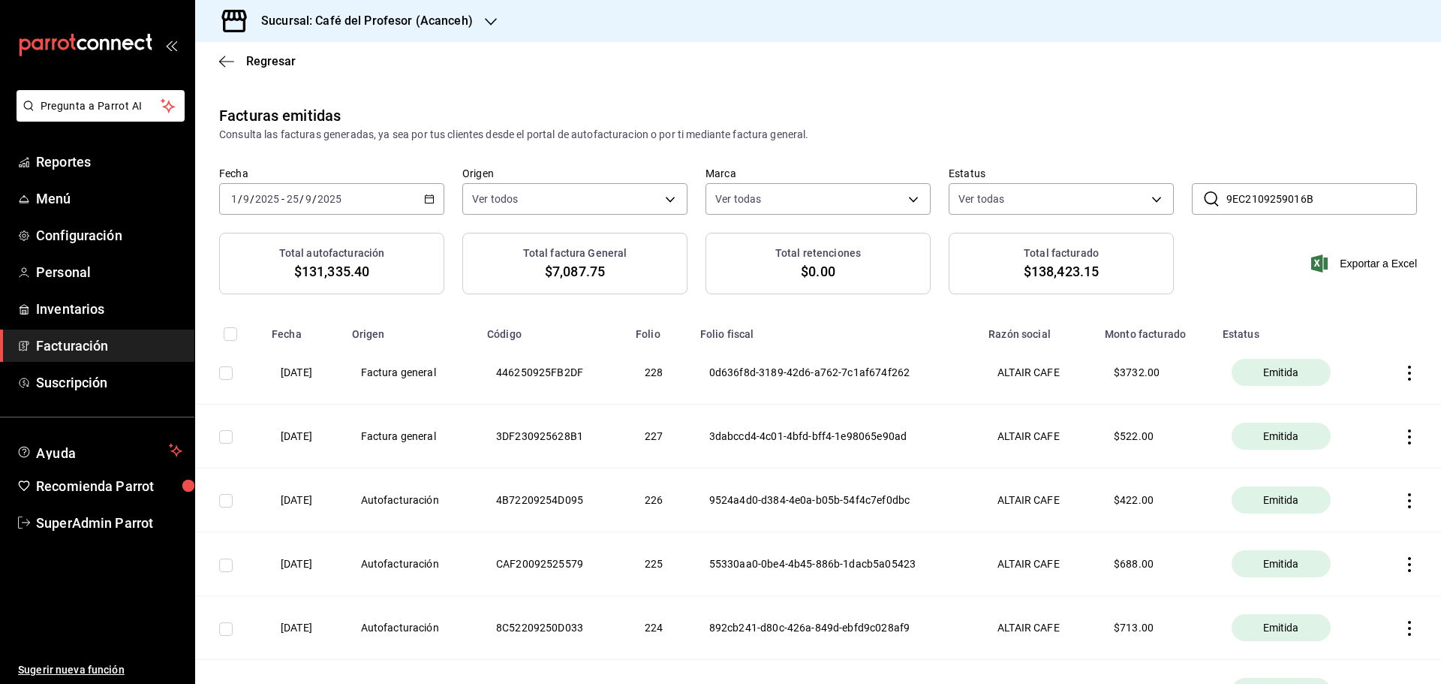
click at [1402, 369] on icon "button" at bounding box center [1409, 372] width 15 height 15
click at [1231, 263] on div at bounding box center [720, 342] width 1441 height 684
click at [594, 368] on th "446250925FB2DF" at bounding box center [552, 373] width 149 height 64
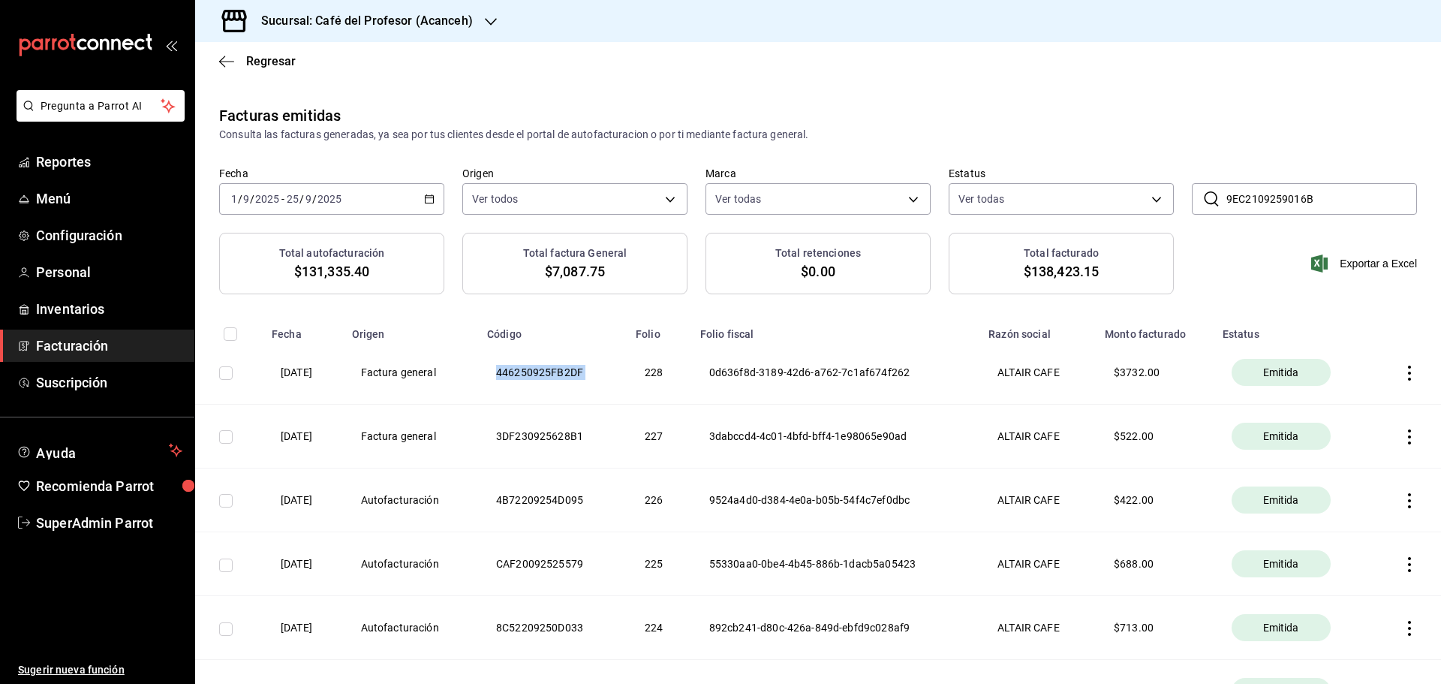
copy th "446250925FB2DF"
click at [91, 278] on span "Personal" at bounding box center [109, 272] width 146 height 20
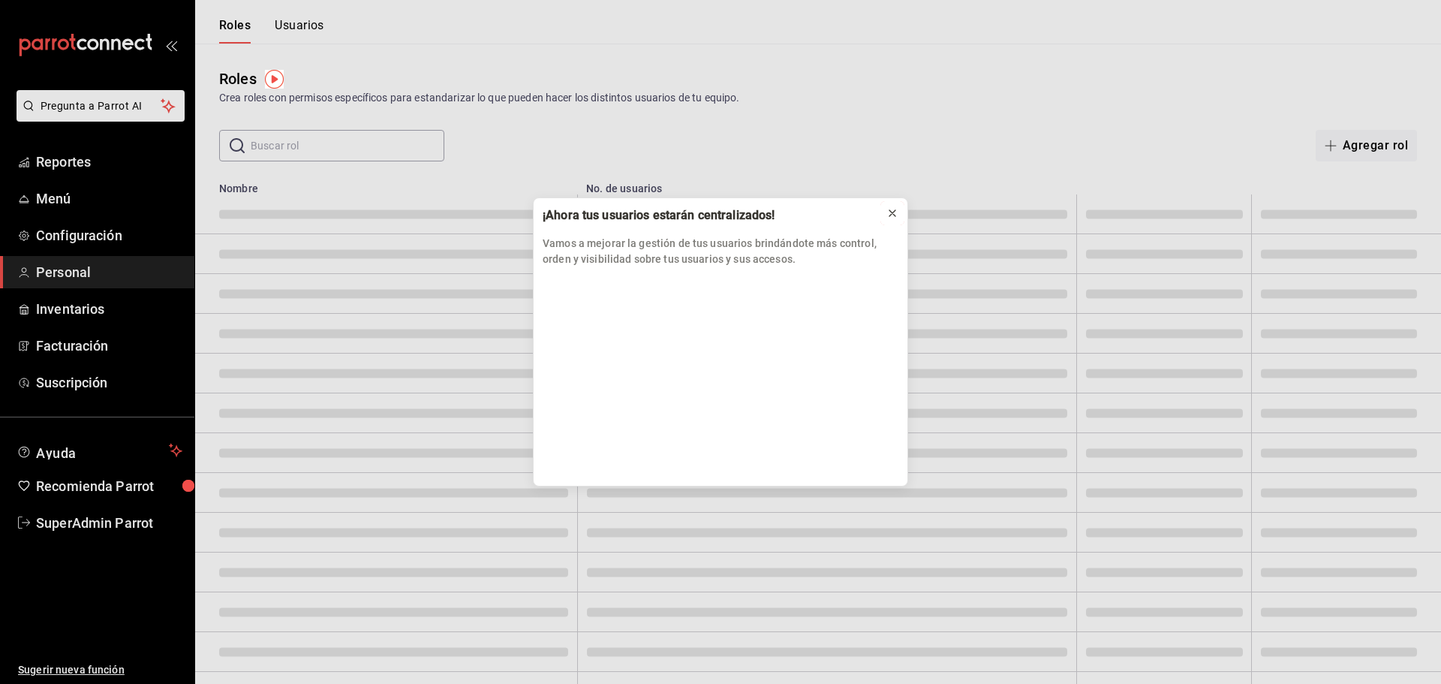
click at [893, 213] on icon at bounding box center [892, 213] width 6 height 6
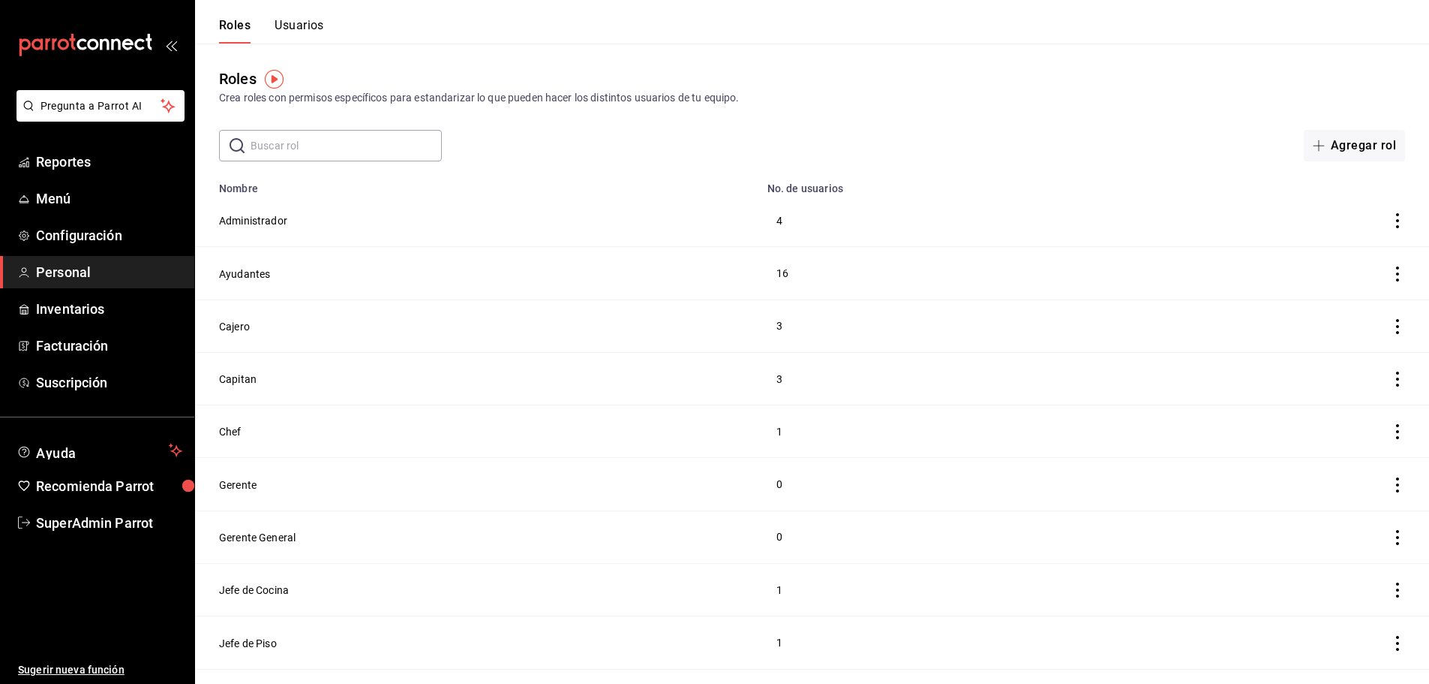
click at [78, 267] on span "Personal" at bounding box center [109, 272] width 146 height 20
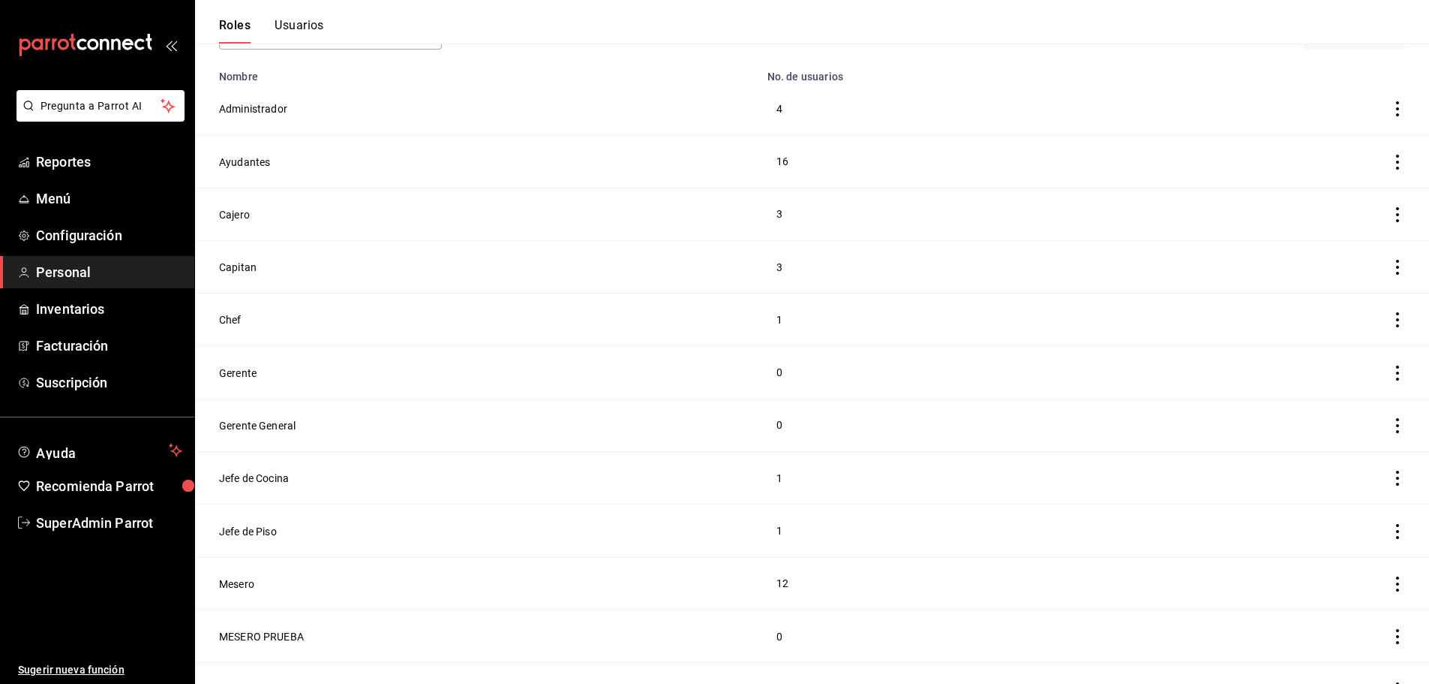
scroll to position [187, 0]
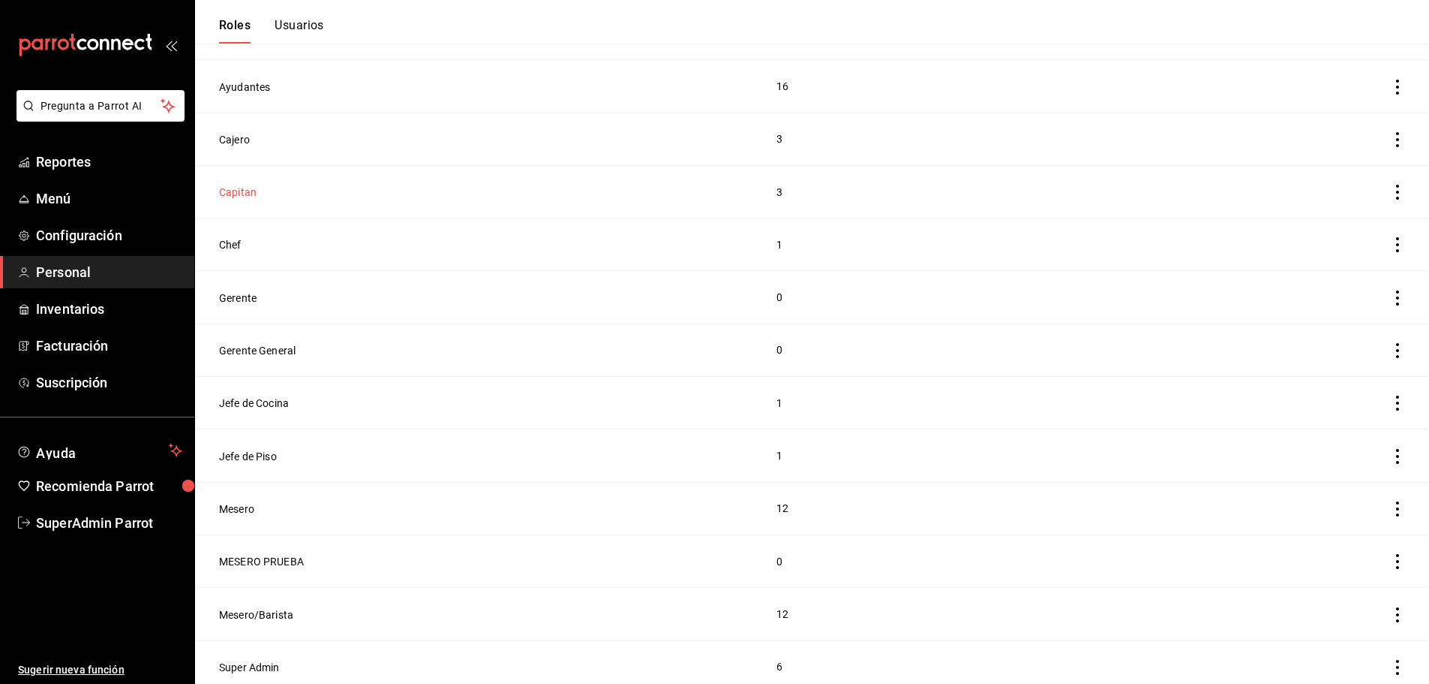
click at [242, 191] on button "Capitan" at bounding box center [238, 192] width 38 height 15
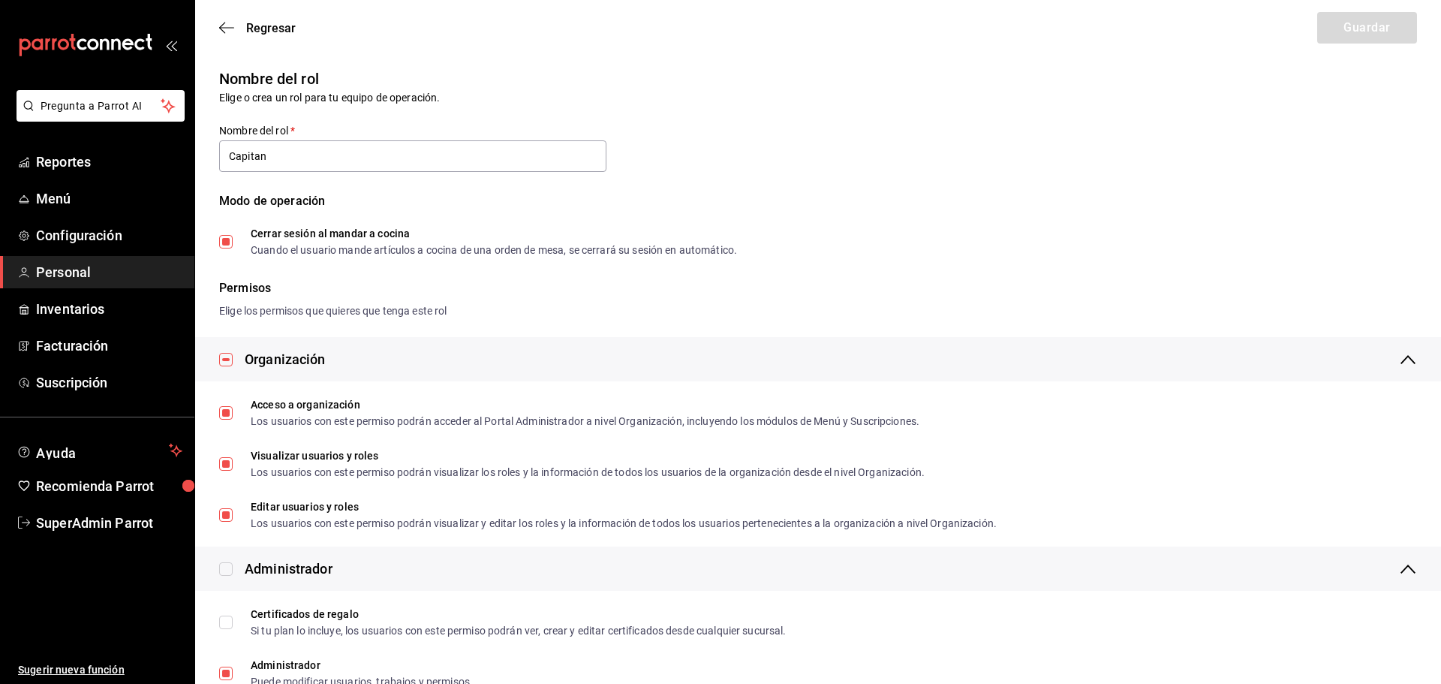
type input "Capitan"
checkbox input "true"
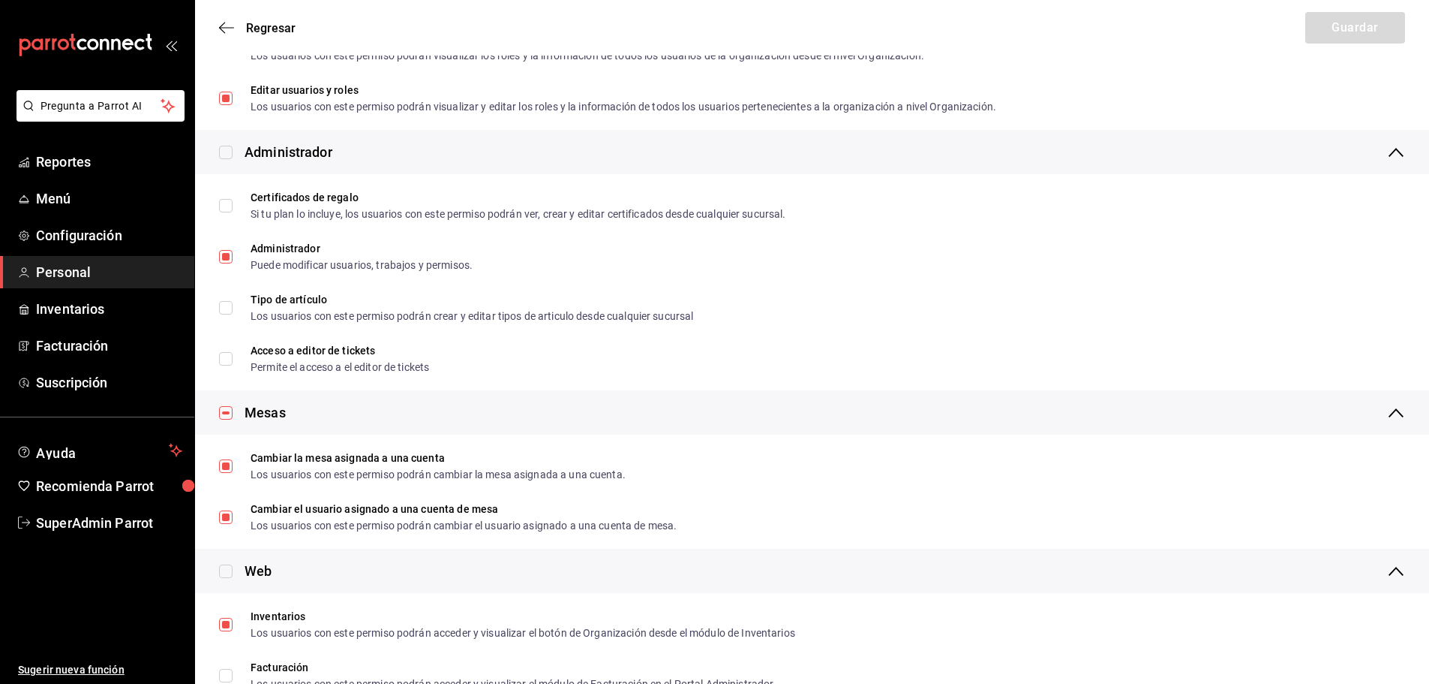
scroll to position [450, 0]
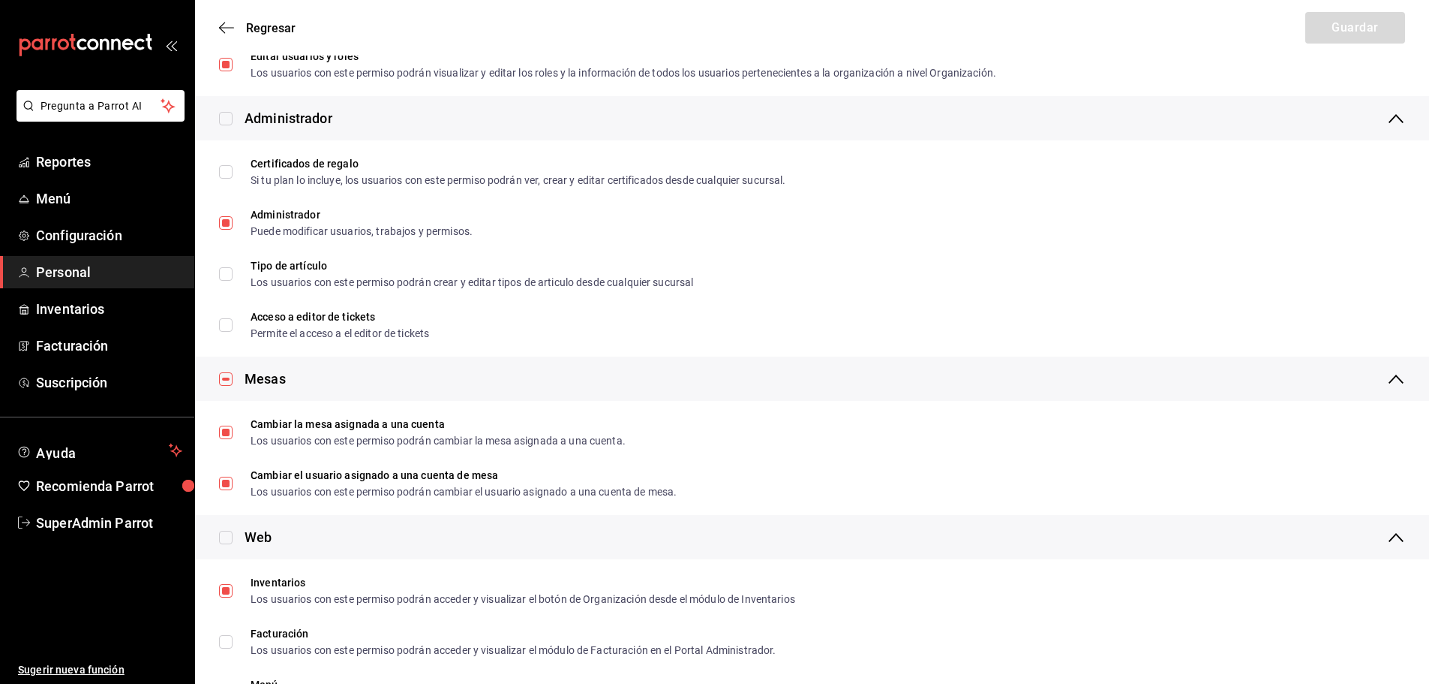
click at [232, 17] on div "Regresar Guardar" at bounding box center [812, 28] width 1234 height 56
click at [231, 21] on icon "button" at bounding box center [226, 28] width 15 height 14
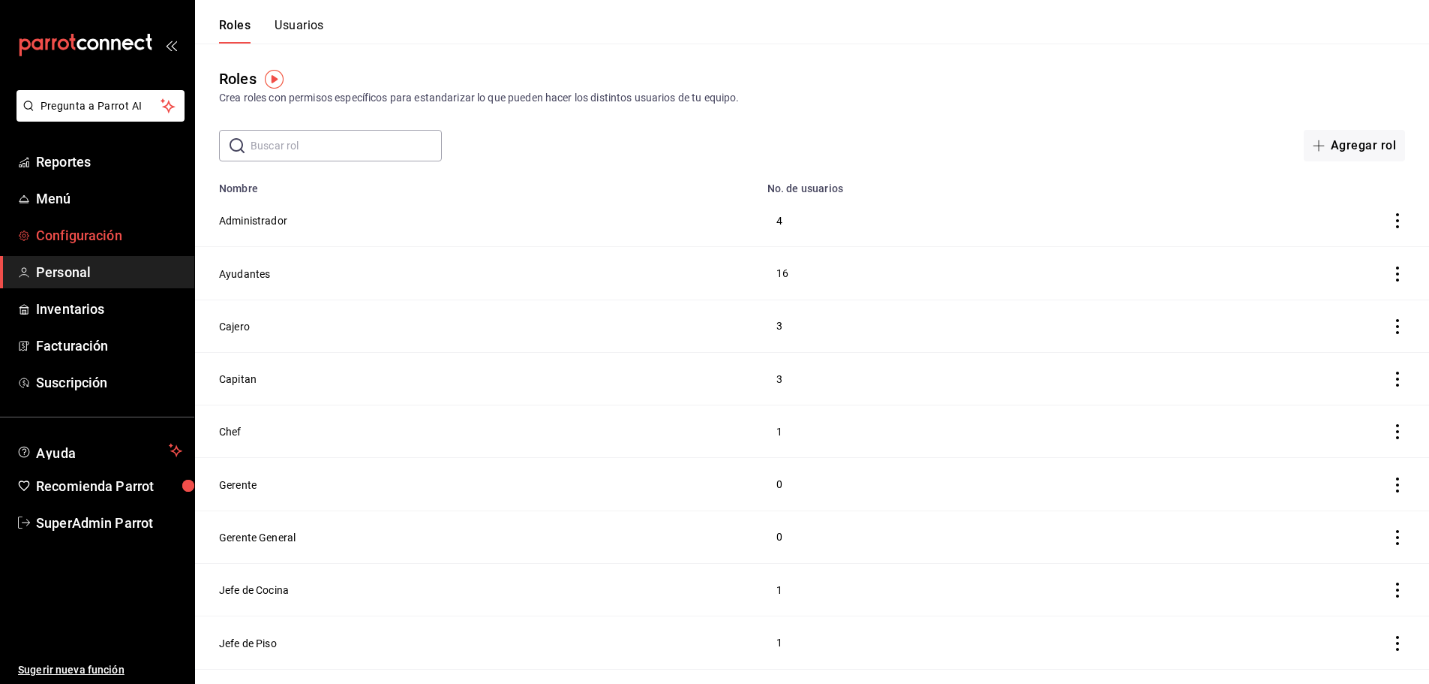
click at [113, 232] on span "Configuración" at bounding box center [109, 235] width 146 height 20
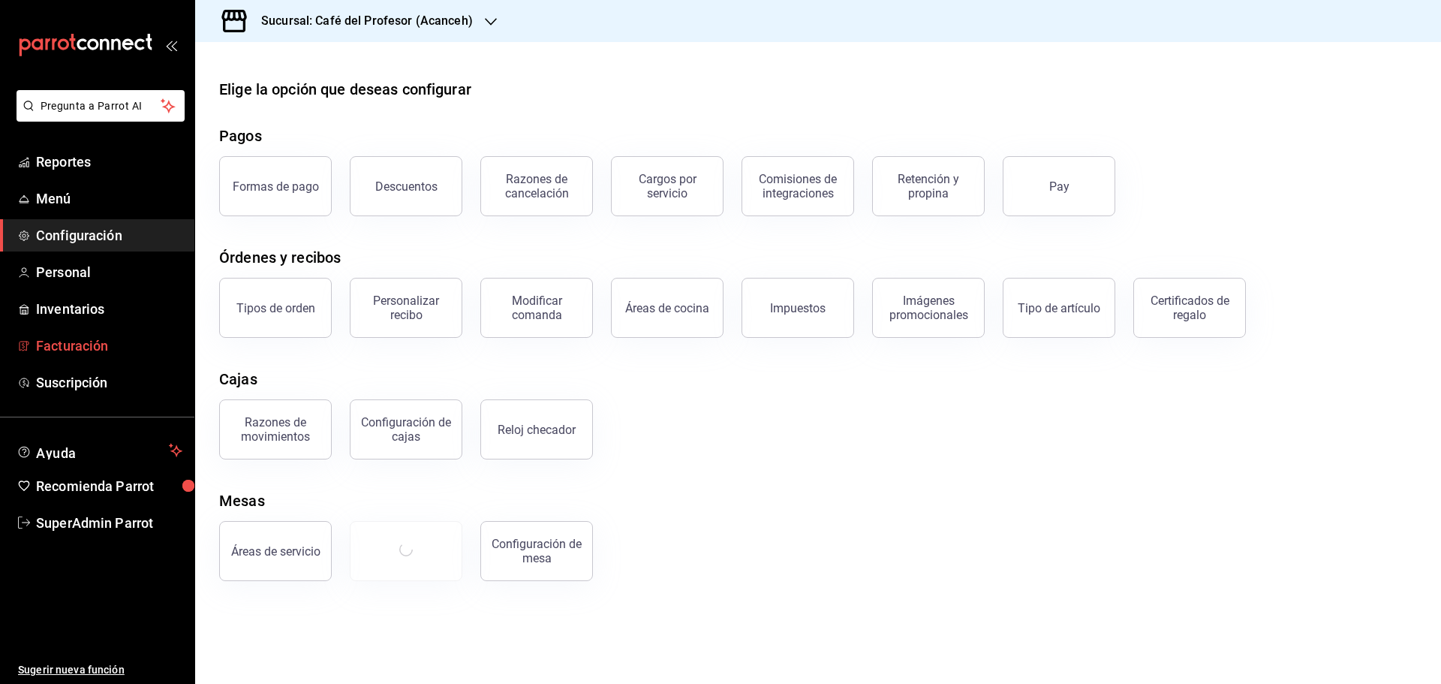
click at [99, 350] on span "Facturación" at bounding box center [109, 345] width 146 height 20
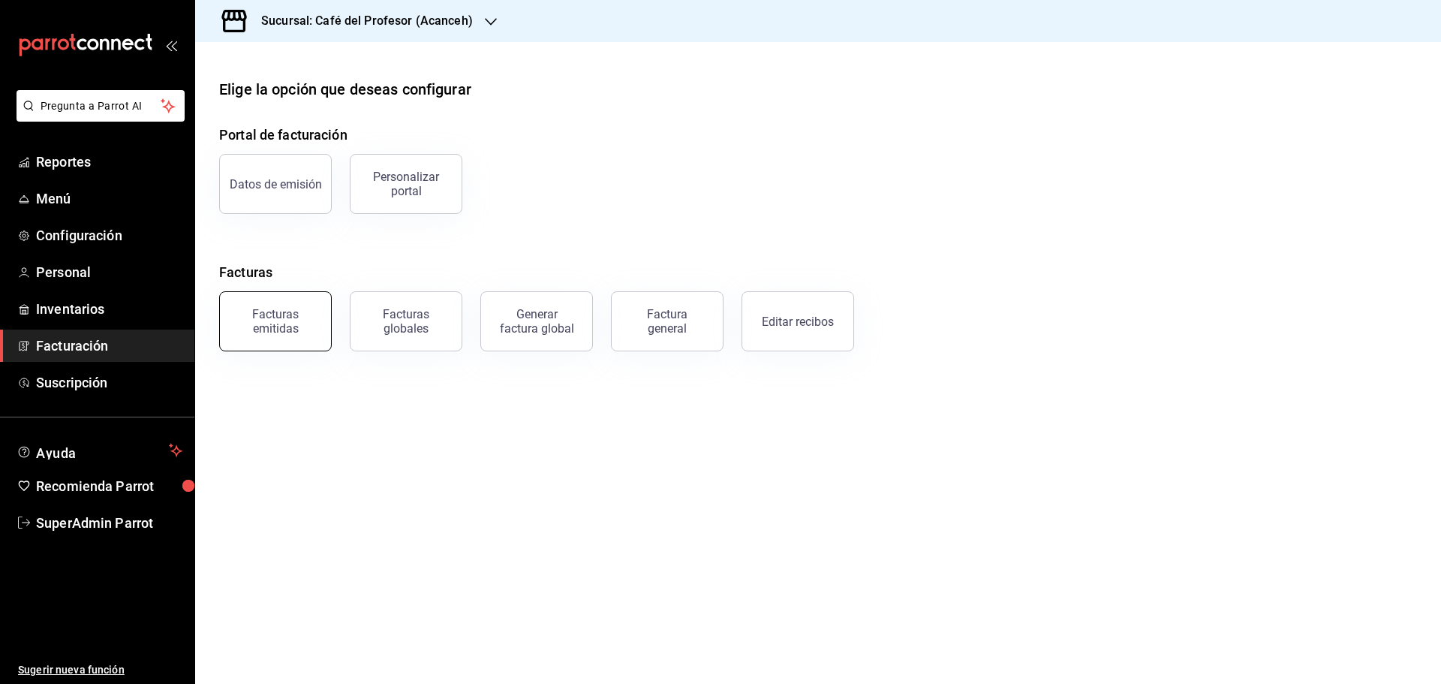
click at [290, 320] on div "Facturas emitidas" at bounding box center [275, 321] width 93 height 29
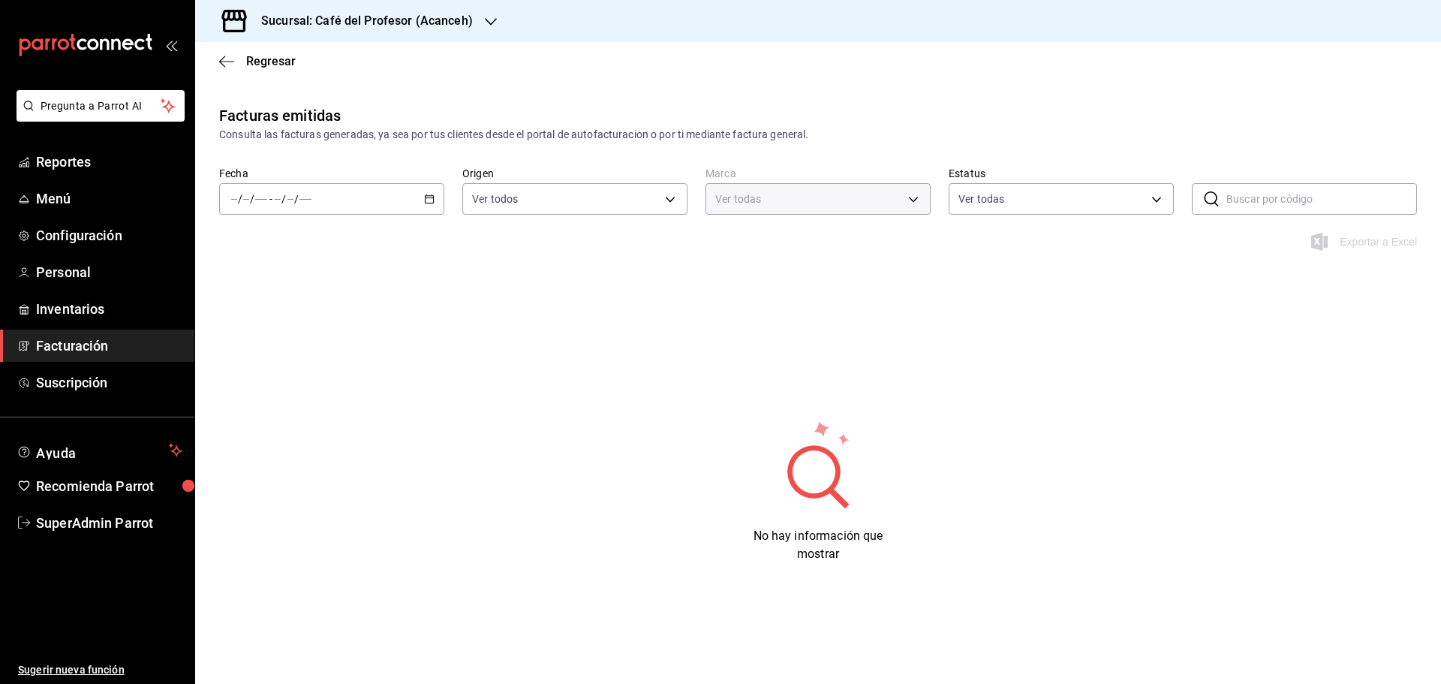
type input "c1a8b8e6-187f-497f-b24d-8667d510d931"
click at [422, 197] on div "/ / - / /" at bounding box center [331, 199] width 225 height 32
click at [281, 239] on span "Hoy" at bounding box center [290, 244] width 116 height 16
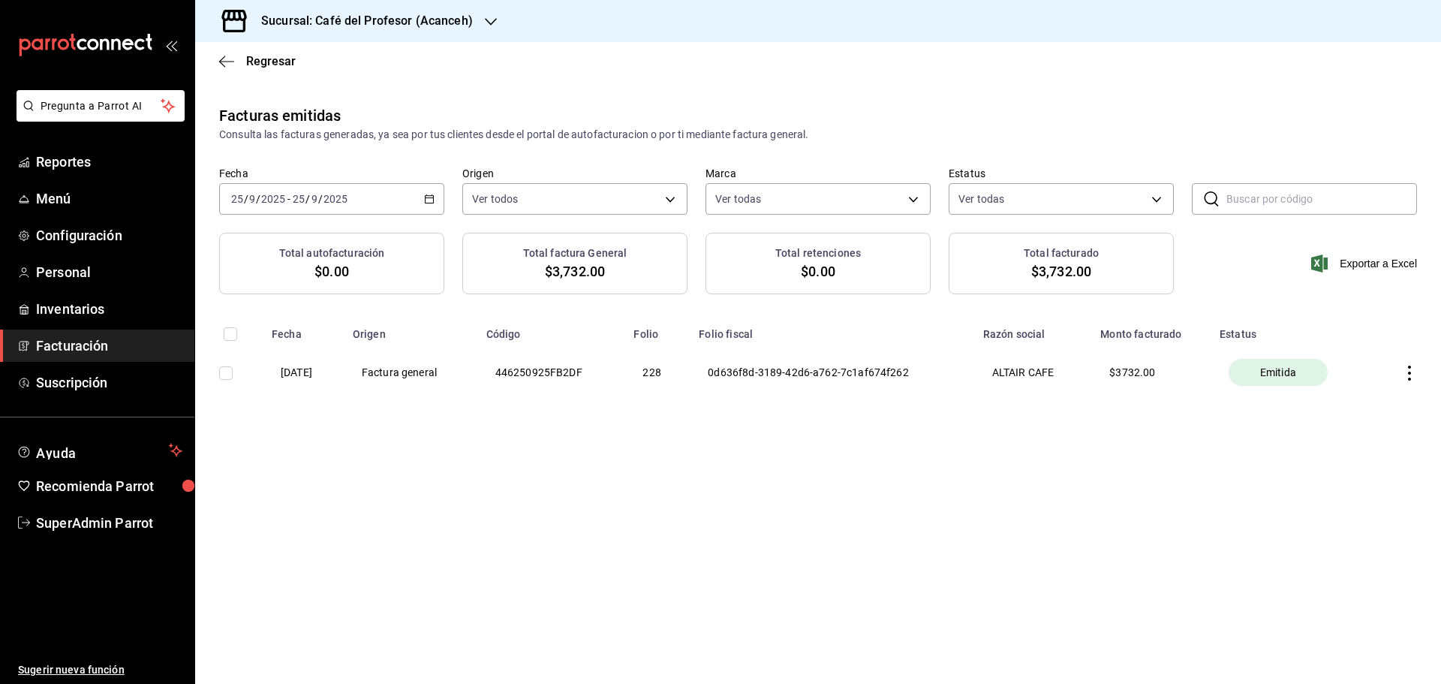
click at [1405, 373] on icon "button" at bounding box center [1409, 372] width 15 height 15
drag, startPoint x: 960, startPoint y: 473, endPoint x: 1046, endPoint y: 314, distance: 180.6
click at [969, 458] on div at bounding box center [720, 342] width 1441 height 684
click at [1404, 365] on icon "button" at bounding box center [1409, 372] width 15 height 15
click at [996, 87] on div at bounding box center [720, 342] width 1441 height 684
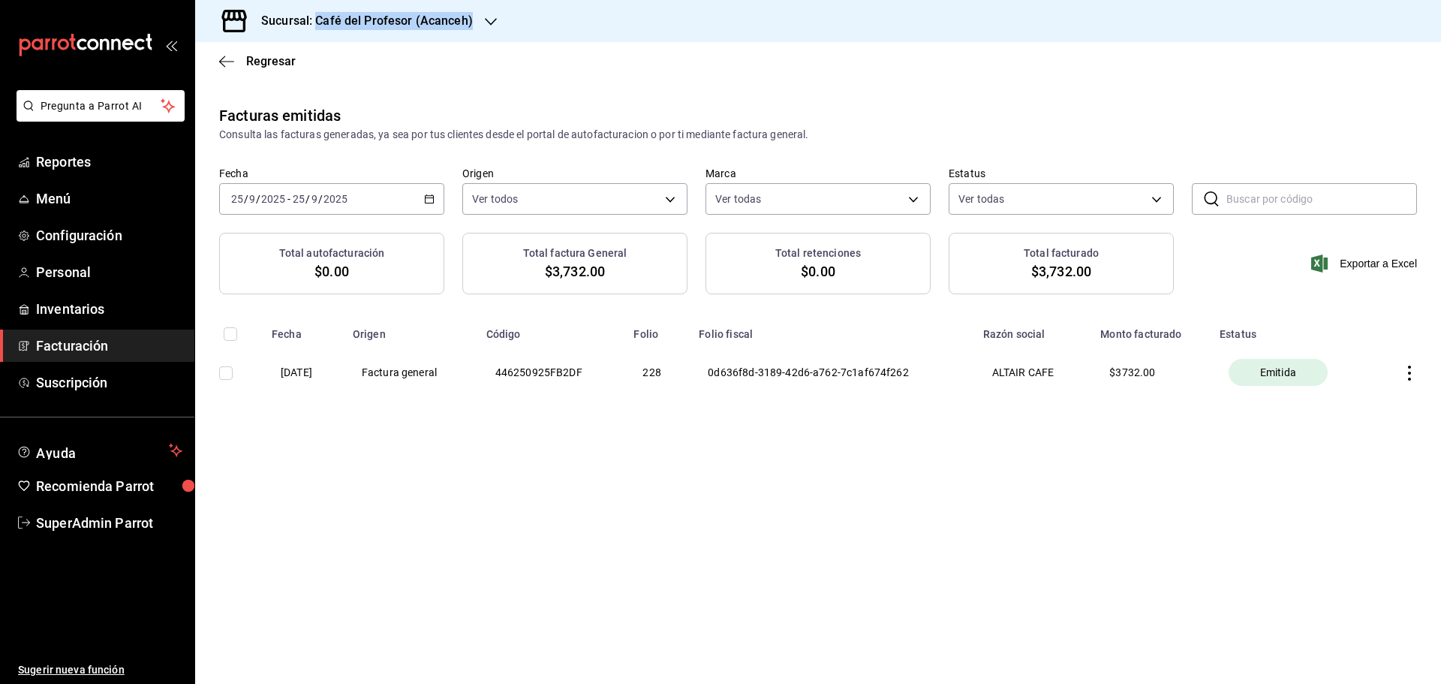
drag, startPoint x: 472, startPoint y: 25, endPoint x: 316, endPoint y: 24, distance: 156.1
click at [316, 24] on div "Sucursal: Café del Profesor (Acanceh)" at bounding box center [355, 21] width 296 height 42
copy h3 "Café del Profesor (Acanceh)"
click at [626, 98] on div at bounding box center [720, 342] width 1441 height 684
click at [1408, 367] on icon "button" at bounding box center [1409, 372] width 3 height 15
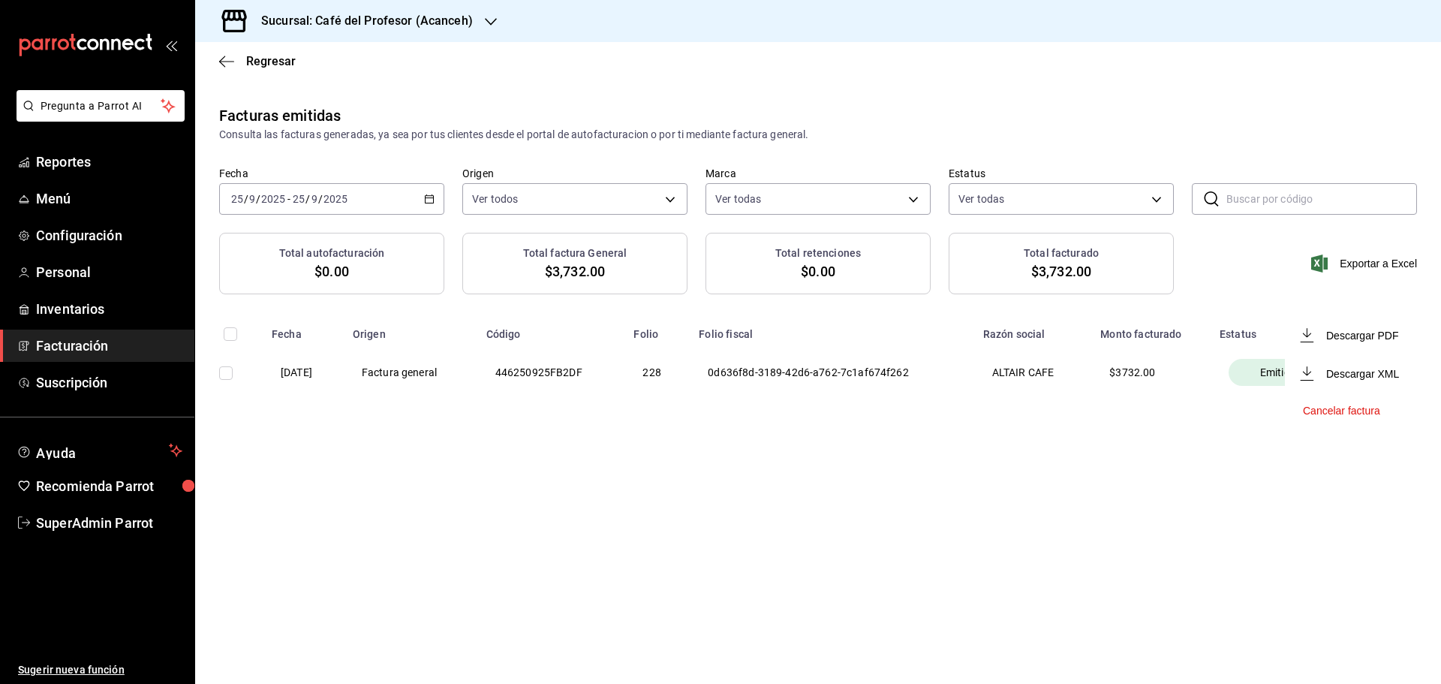
click at [843, 127] on div at bounding box center [720, 342] width 1441 height 684
